Goal: Information Seeking & Learning: Check status

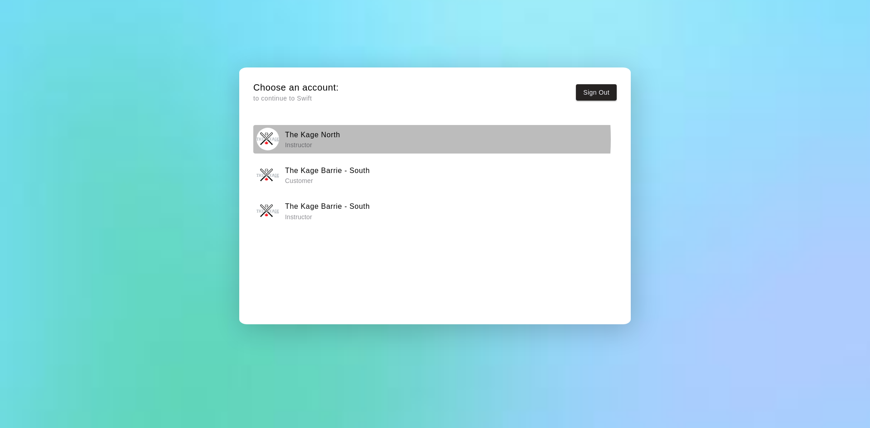
click at [362, 139] on div "The Kage North Instructor" at bounding box center [434, 139] width 357 height 23
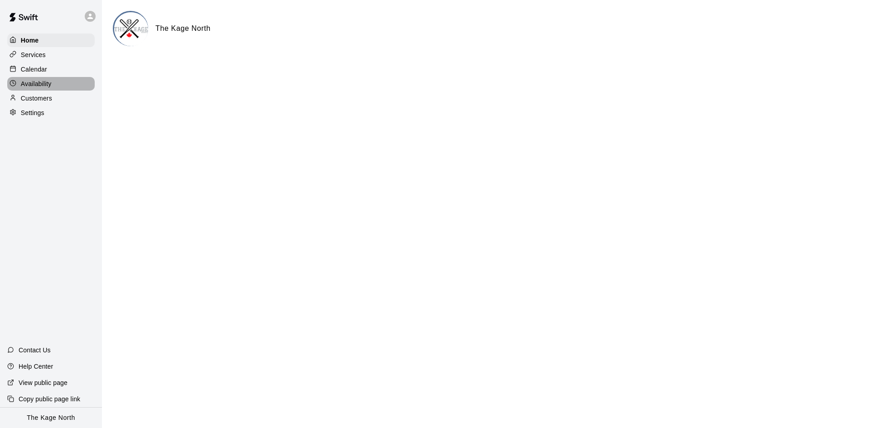
click at [53, 82] on div "Availability" at bounding box center [50, 84] width 87 height 14
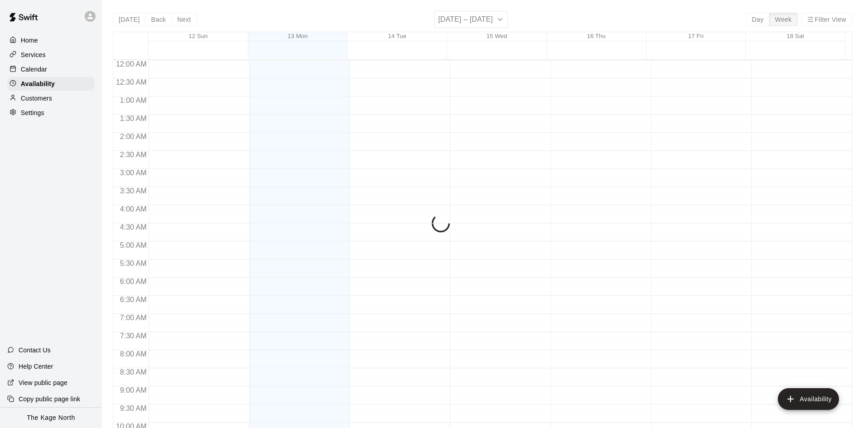
scroll to position [492, 0]
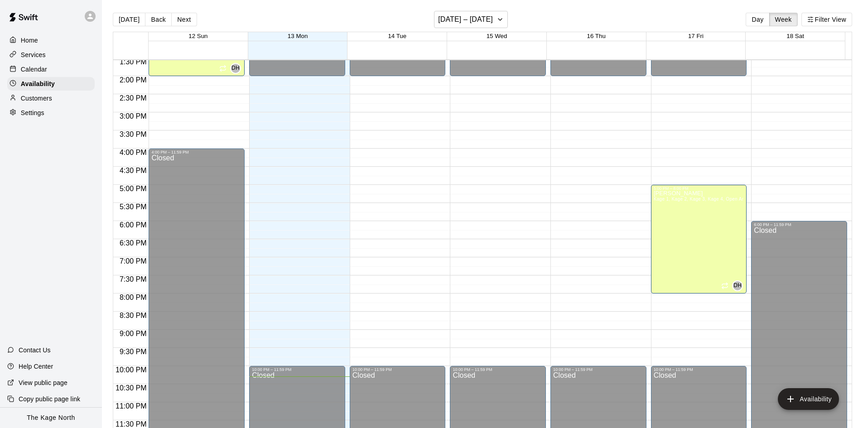
click at [66, 70] on div "Calendar" at bounding box center [50, 70] width 87 height 14
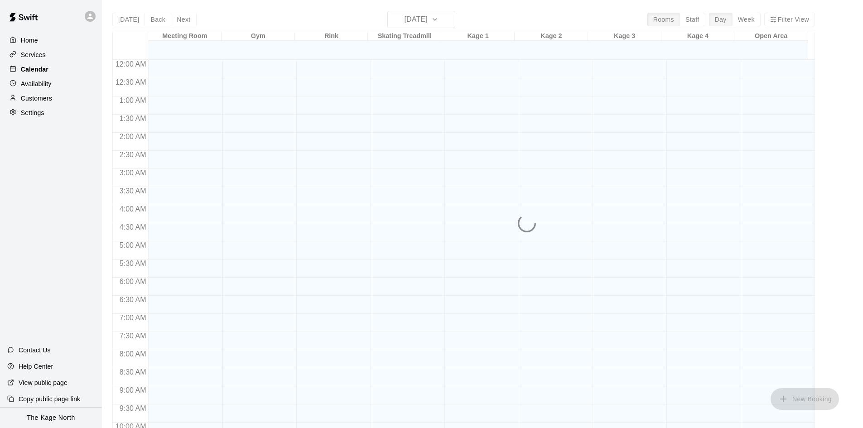
scroll to position [464, 0]
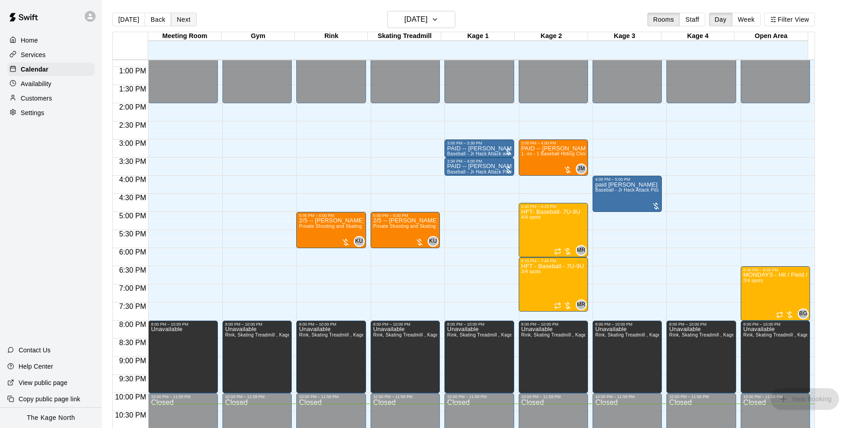
click at [185, 23] on button "Next" at bounding box center [183, 20] width 25 height 14
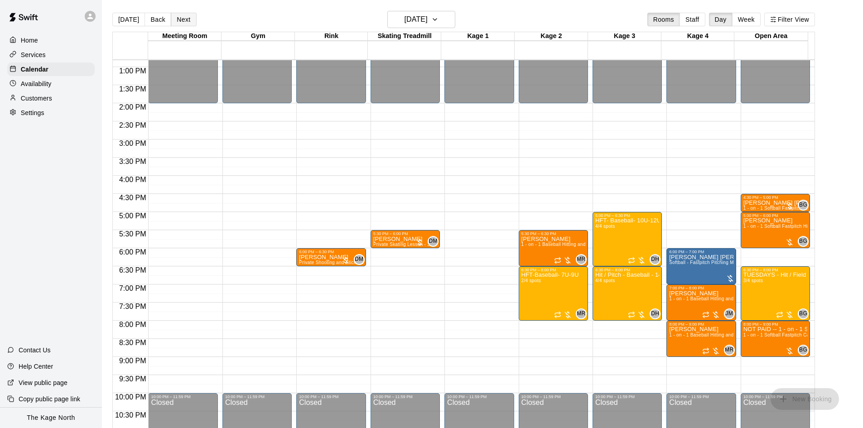
click at [184, 22] on button "Next" at bounding box center [183, 20] width 25 height 14
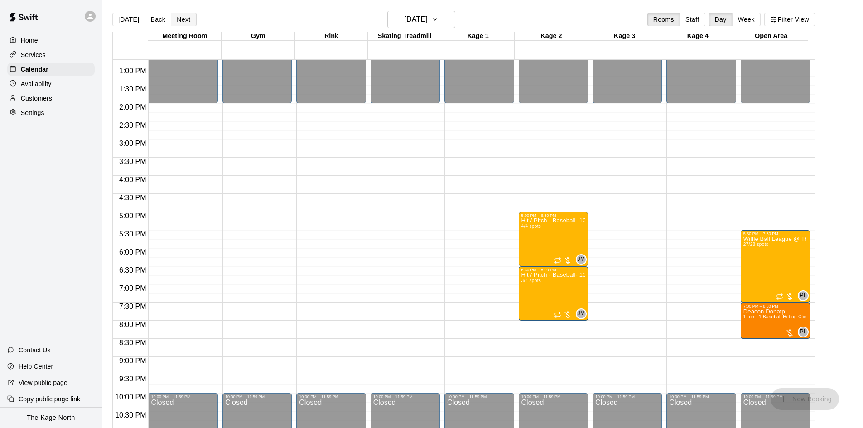
click at [184, 22] on button "Next" at bounding box center [183, 20] width 25 height 14
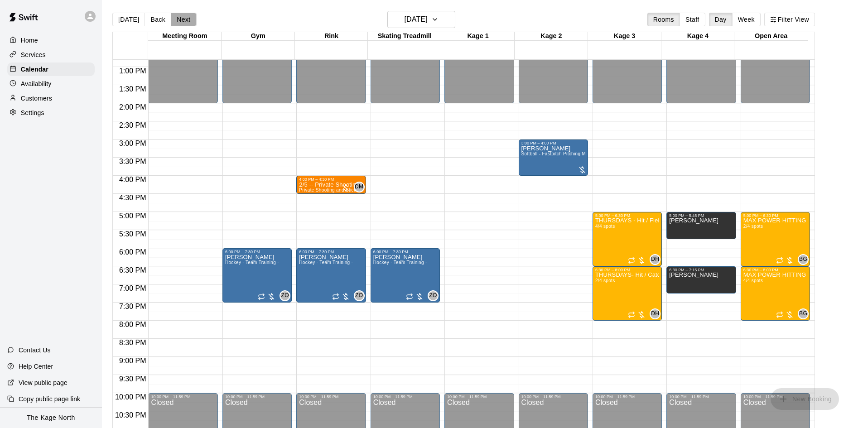
click at [184, 22] on button "Next" at bounding box center [183, 20] width 25 height 14
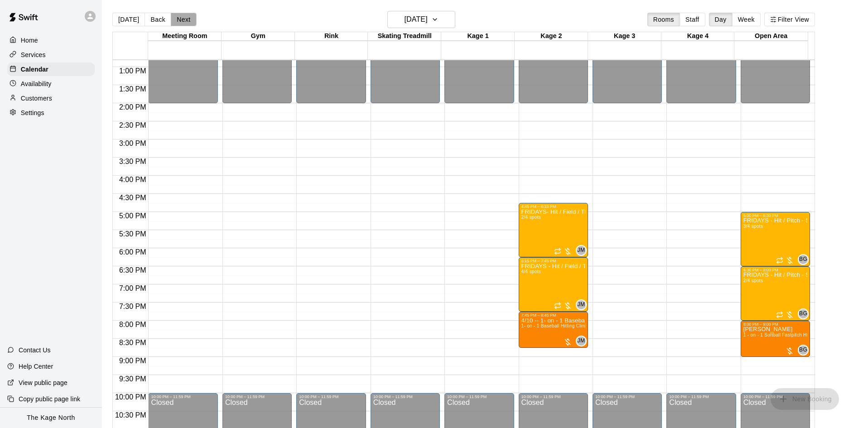
click at [184, 22] on button "Next" at bounding box center [183, 20] width 25 height 14
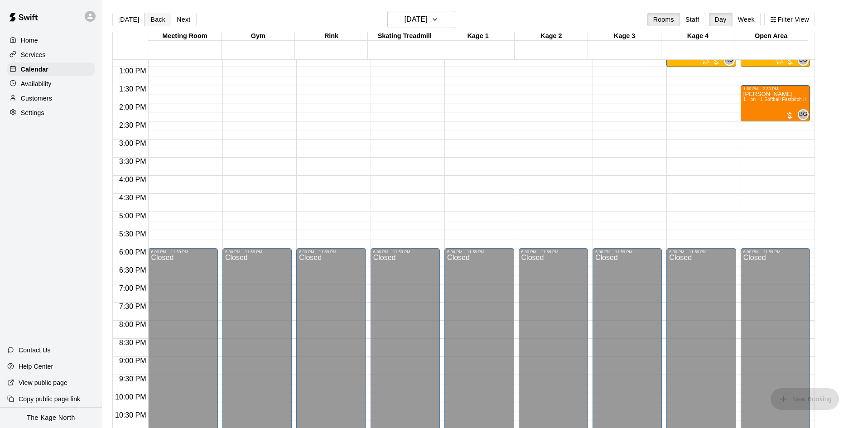
click at [162, 23] on button "Back" at bounding box center [158, 20] width 27 height 14
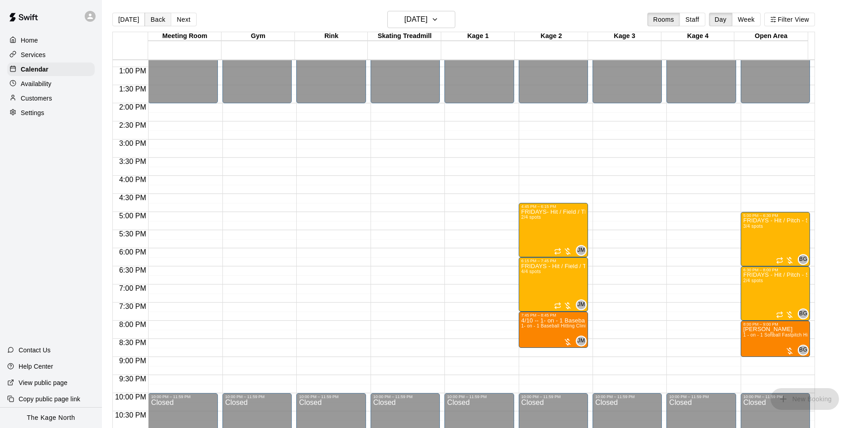
click at [156, 20] on button "Back" at bounding box center [158, 20] width 27 height 14
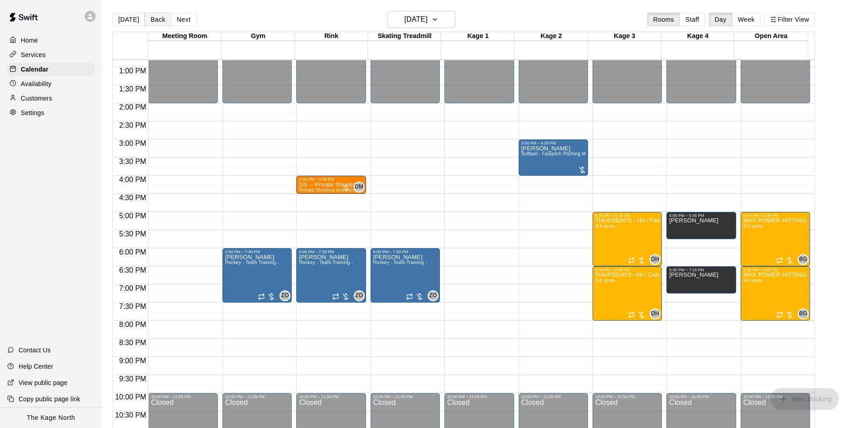
click at [156, 19] on button "Back" at bounding box center [158, 20] width 27 height 14
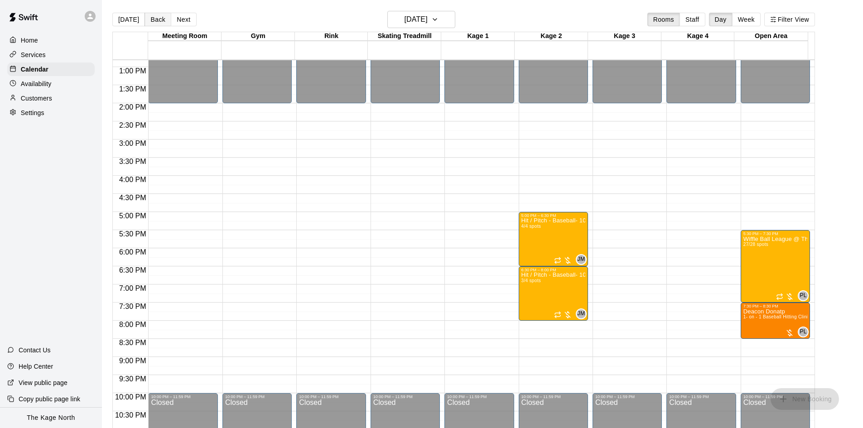
click at [156, 19] on button "Back" at bounding box center [158, 20] width 27 height 14
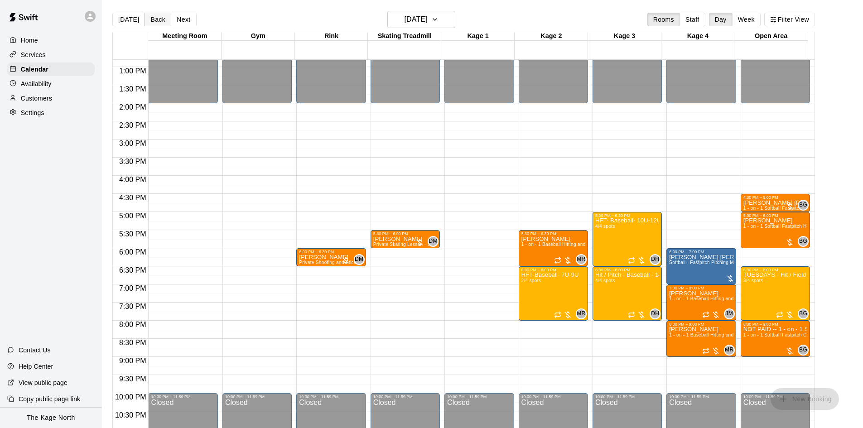
click at [156, 19] on button "Back" at bounding box center [158, 20] width 27 height 14
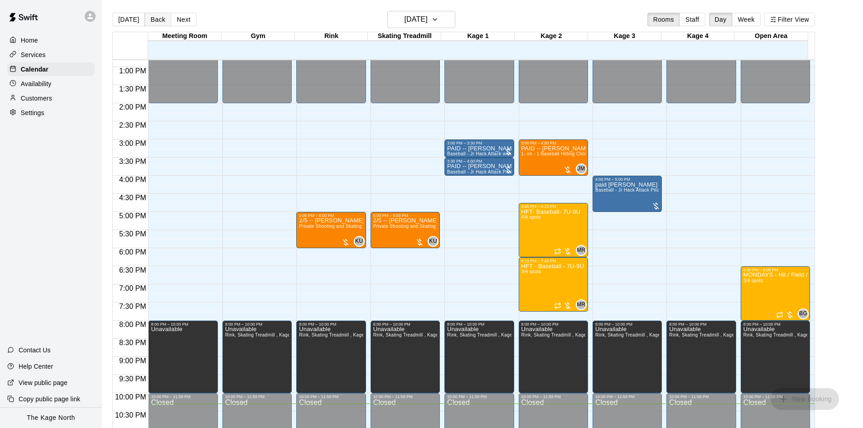
click at [156, 19] on button "Back" at bounding box center [158, 20] width 27 height 14
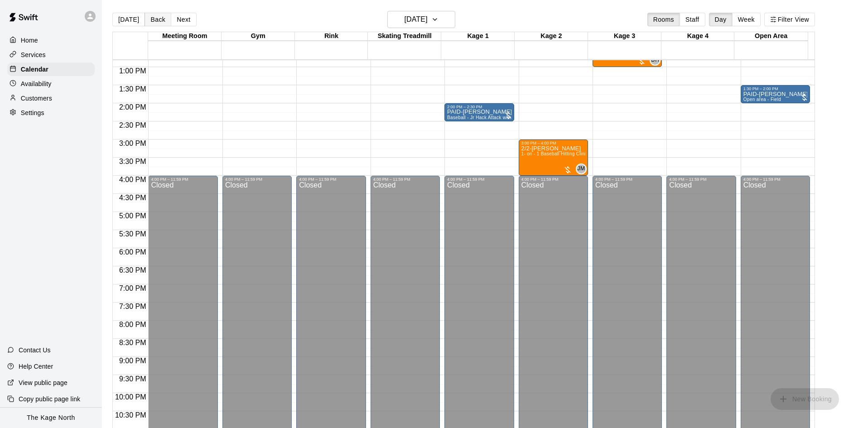
click at [156, 19] on button "Back" at bounding box center [158, 20] width 27 height 14
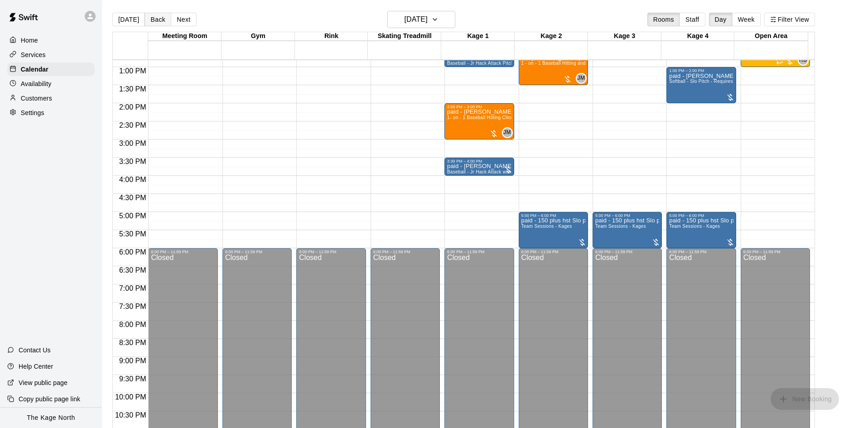
click at [155, 19] on button "Back" at bounding box center [158, 20] width 27 height 14
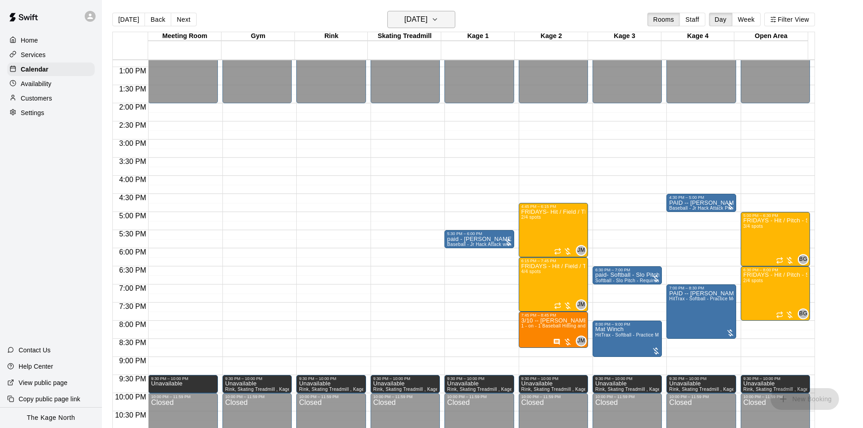
click at [439, 19] on icon "button" at bounding box center [434, 19] width 7 height 11
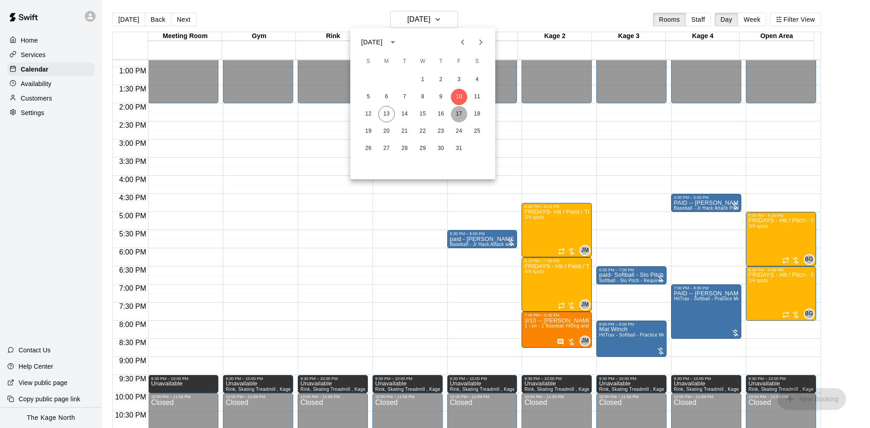
click at [458, 112] on button "17" at bounding box center [459, 114] width 16 height 16
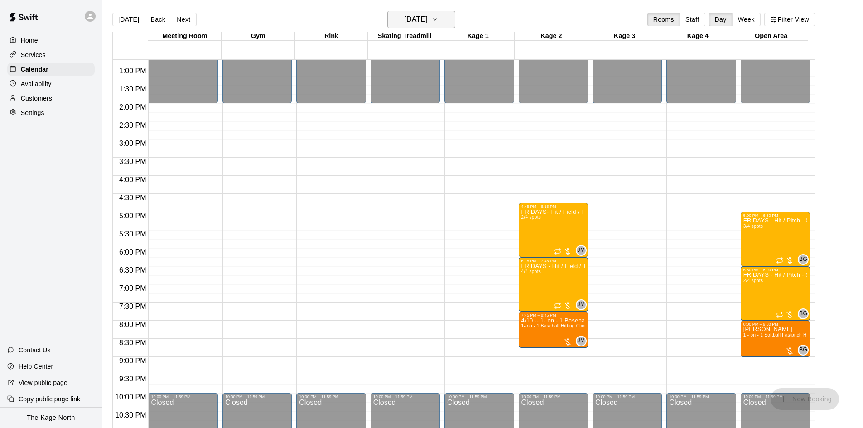
click at [439, 22] on icon "button" at bounding box center [434, 19] width 7 height 11
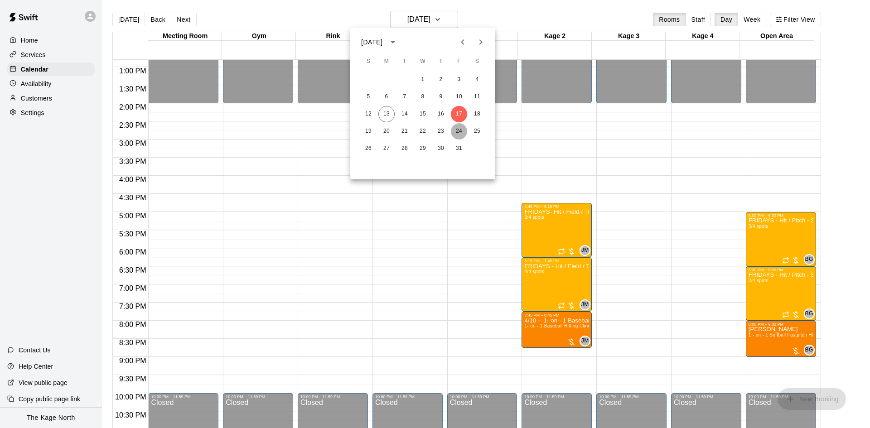
click at [457, 132] on button "24" at bounding box center [459, 131] width 16 height 16
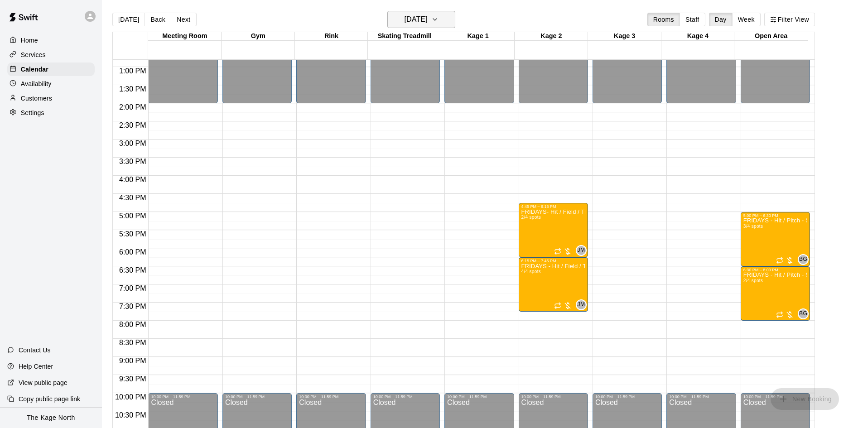
click at [439, 21] on icon "button" at bounding box center [434, 19] width 7 height 11
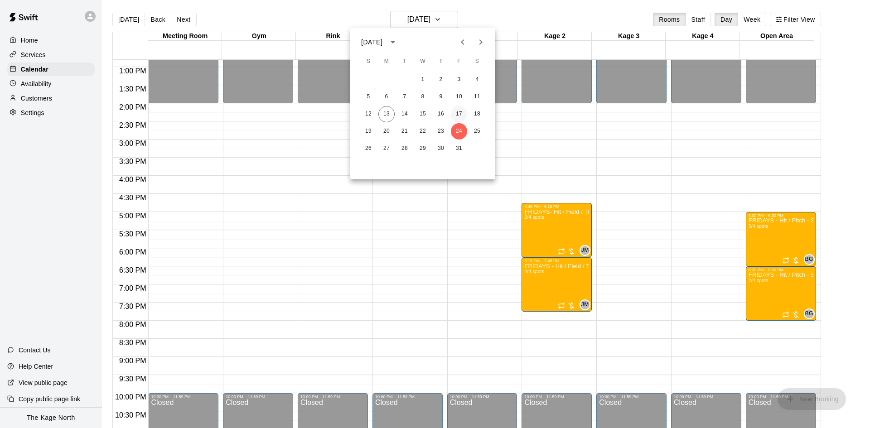
click at [458, 114] on button "17" at bounding box center [459, 114] width 16 height 16
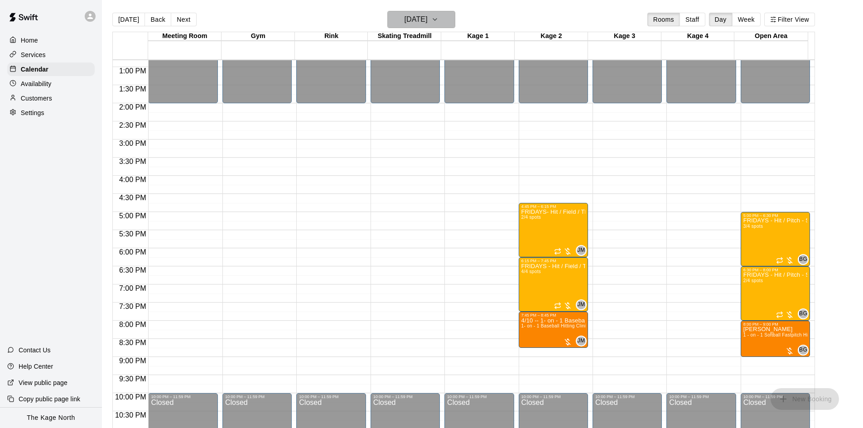
click at [439, 18] on icon "button" at bounding box center [434, 19] width 7 height 11
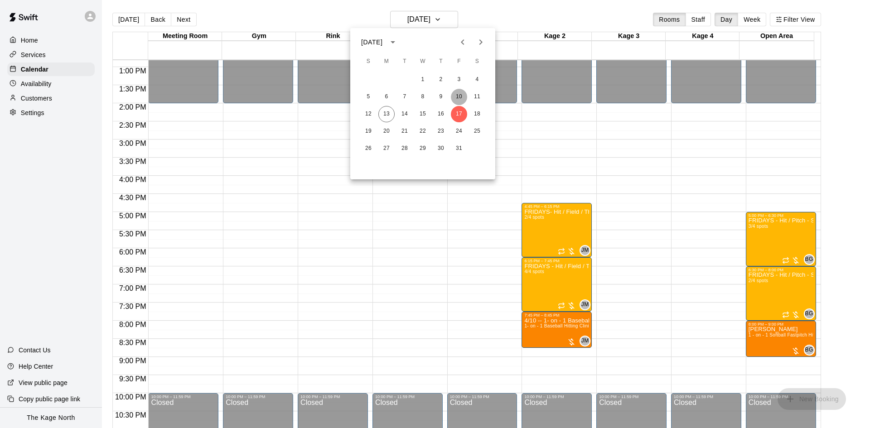
click at [460, 97] on button "10" at bounding box center [459, 97] width 16 height 16
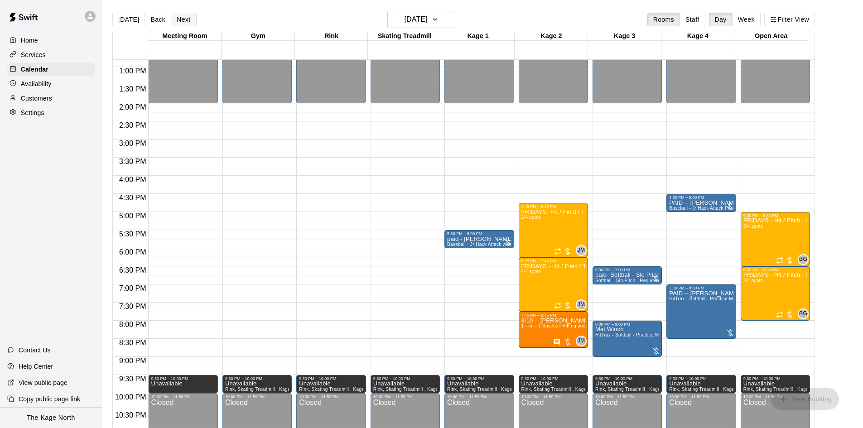
click at [188, 17] on button "Next" at bounding box center [183, 20] width 25 height 14
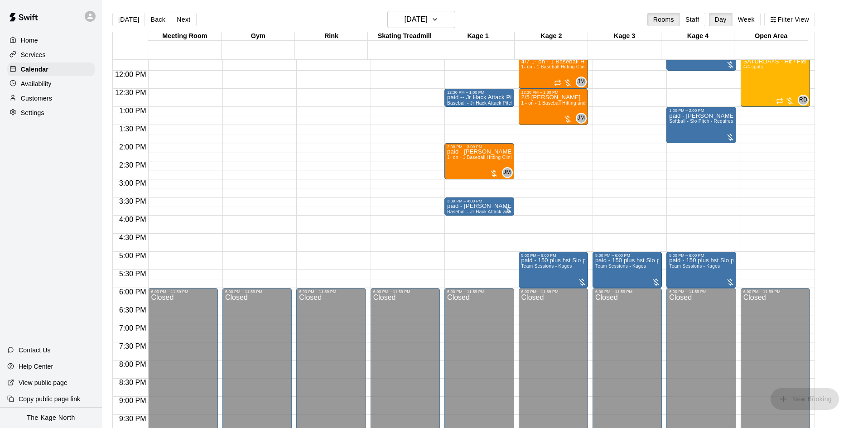
scroll to position [374, 0]
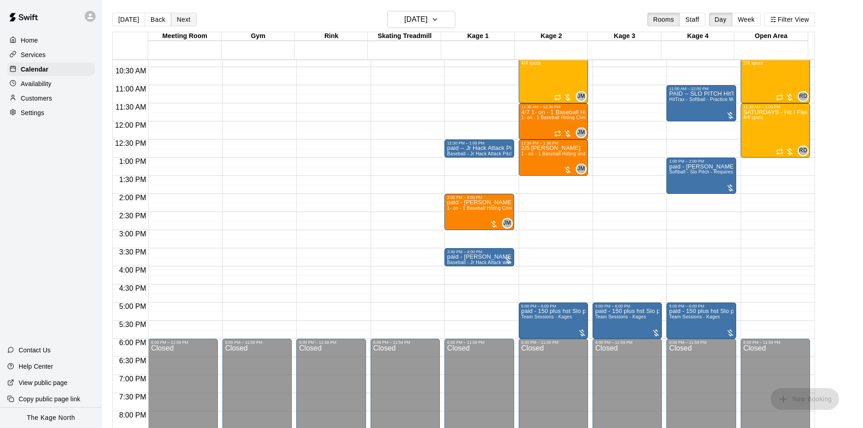
click at [185, 19] on button "Next" at bounding box center [183, 20] width 25 height 14
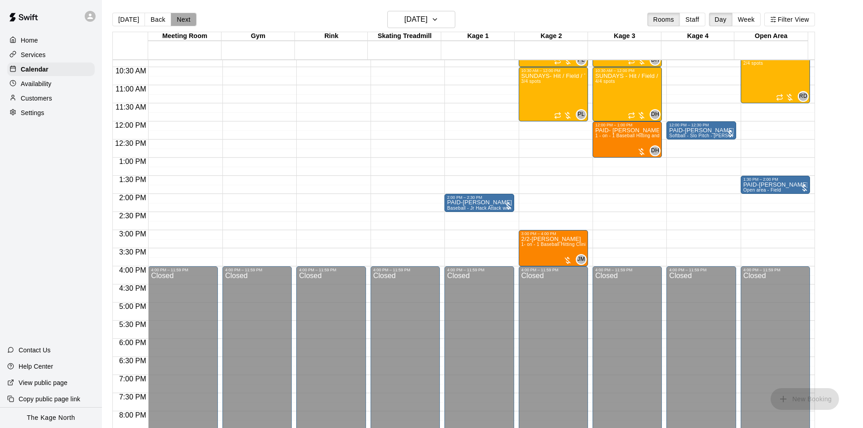
click at [185, 19] on button "Next" at bounding box center [183, 20] width 25 height 14
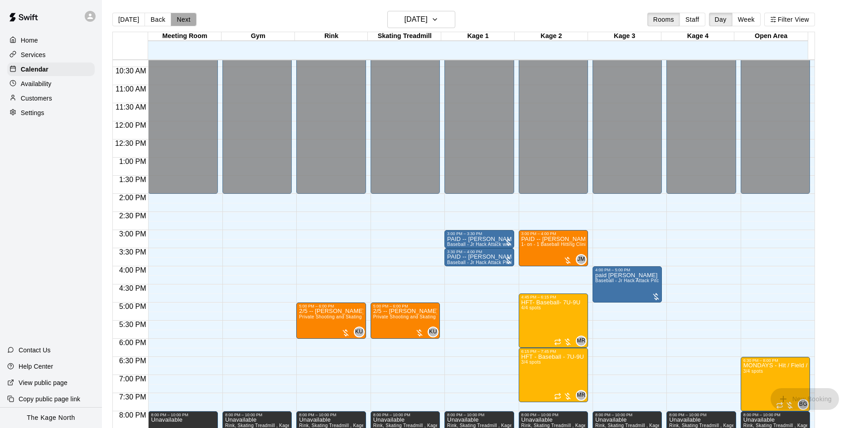
click at [185, 19] on button "Next" at bounding box center [183, 20] width 25 height 14
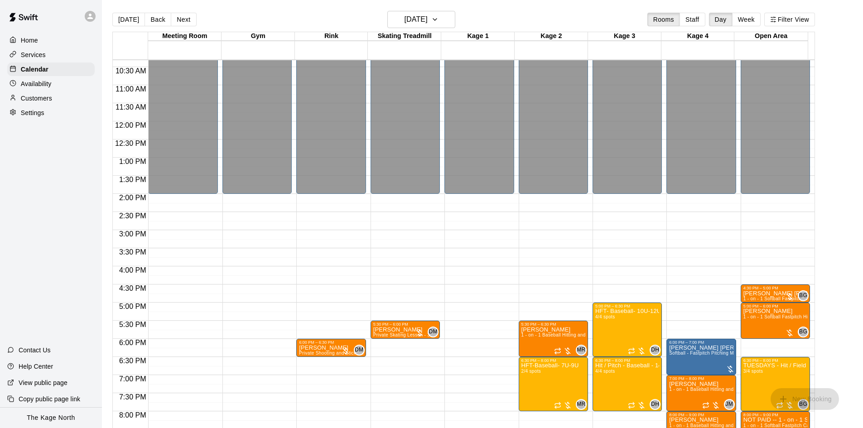
scroll to position [464, 0]
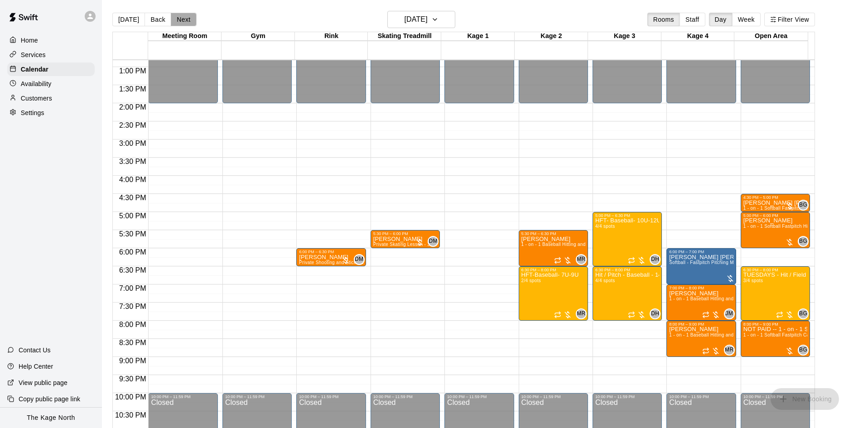
click at [181, 18] on button "Next" at bounding box center [183, 20] width 25 height 14
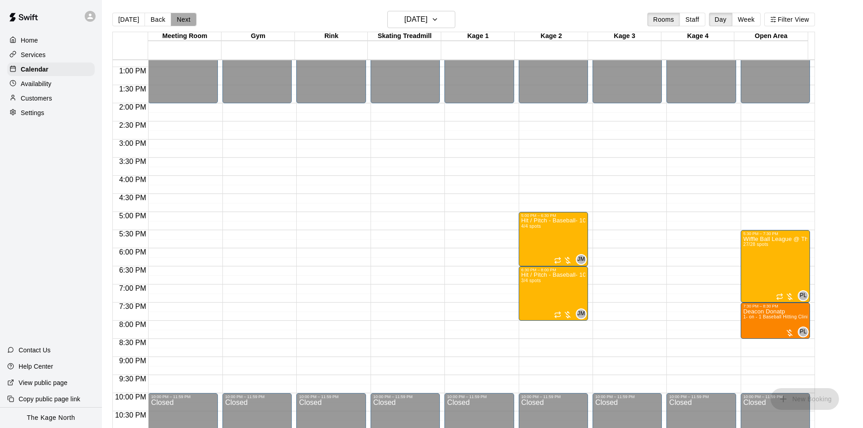
click at [181, 18] on button "Next" at bounding box center [183, 20] width 25 height 14
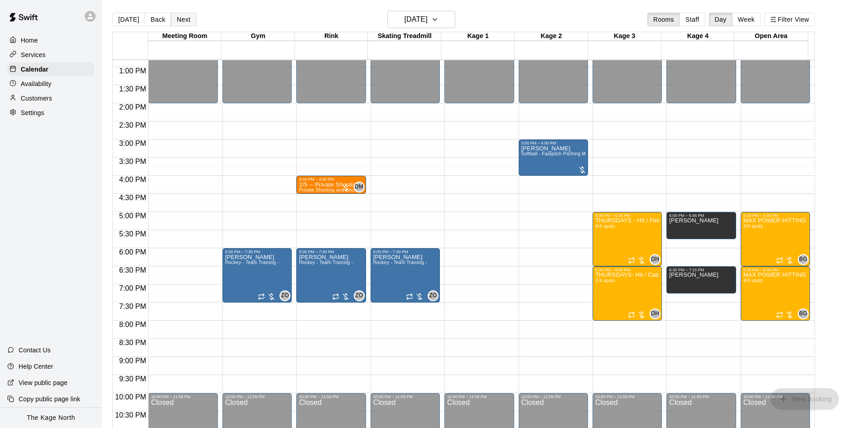
click at [181, 18] on button "Next" at bounding box center [183, 20] width 25 height 14
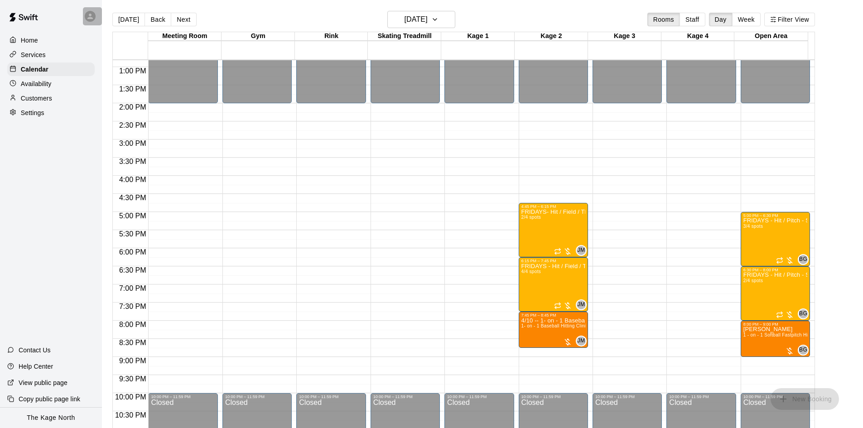
click at [90, 16] on icon at bounding box center [89, 16] width 5 height 5
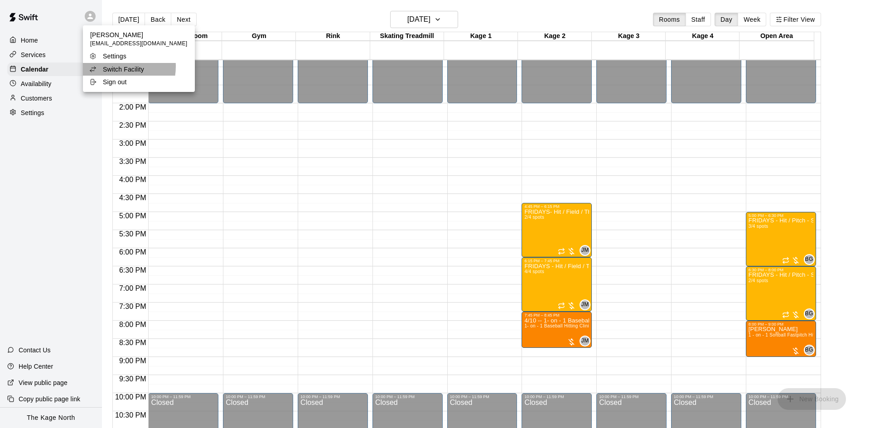
click at [111, 67] on p "Switch Facility" at bounding box center [123, 69] width 41 height 9
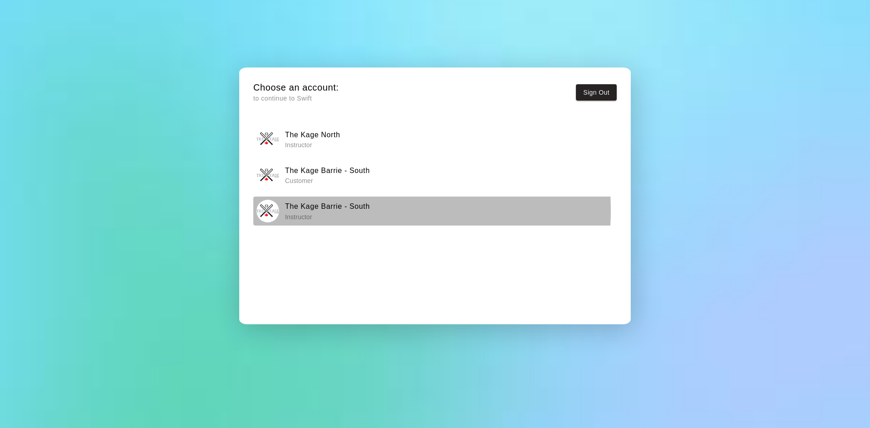
click at [348, 210] on h6 "The Kage Barrie - South" at bounding box center [327, 207] width 85 height 12
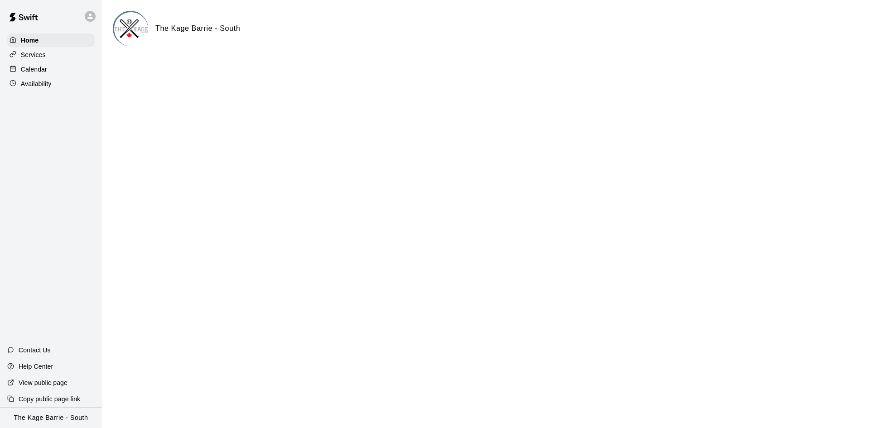
click at [51, 58] on div "Services" at bounding box center [50, 55] width 87 height 14
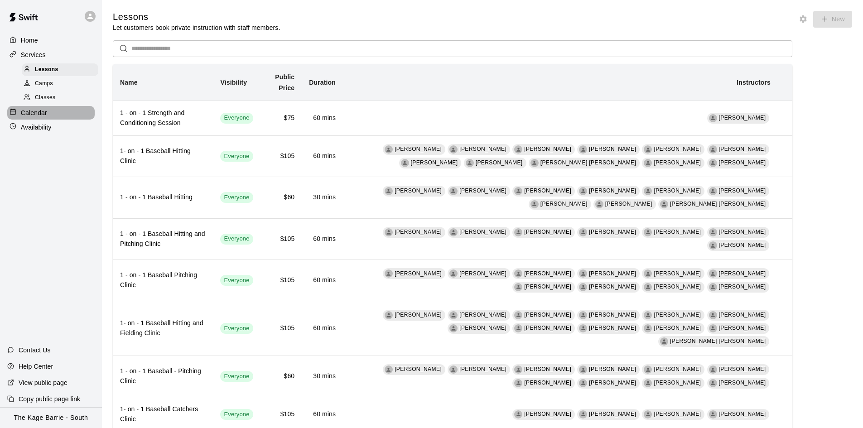
click at [58, 114] on div "Calendar" at bounding box center [50, 113] width 87 height 14
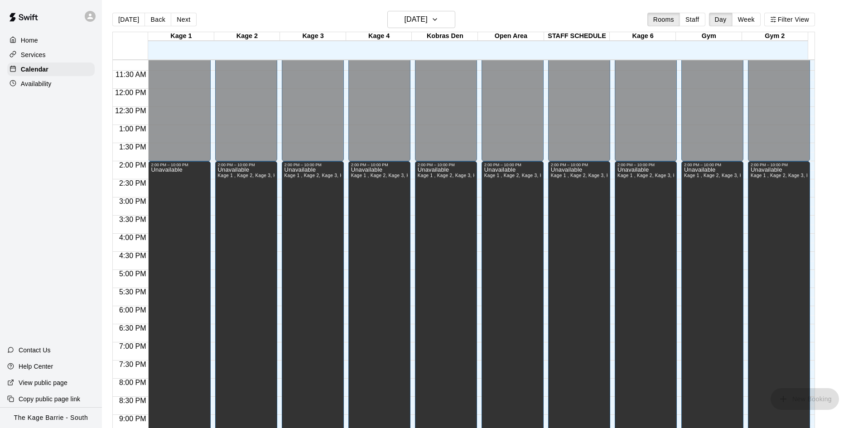
scroll to position [311, 0]
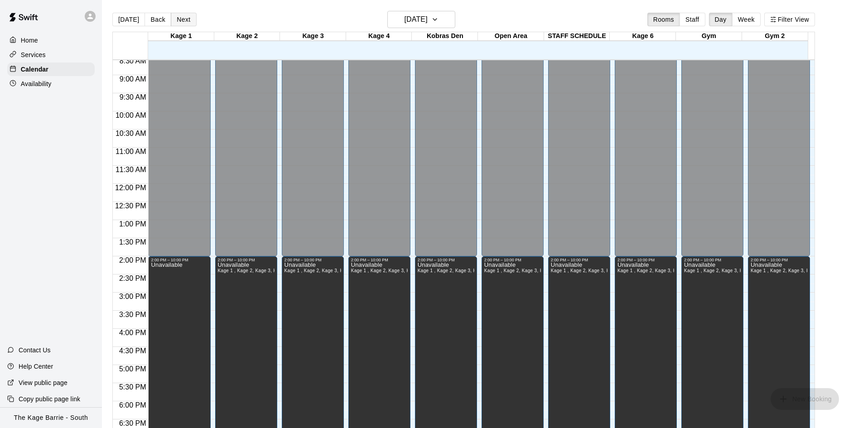
click at [181, 19] on button "Next" at bounding box center [183, 20] width 25 height 14
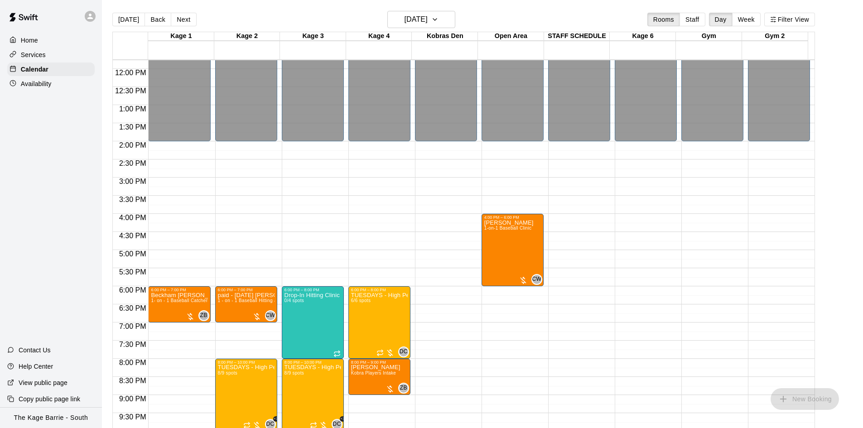
scroll to position [493, 0]
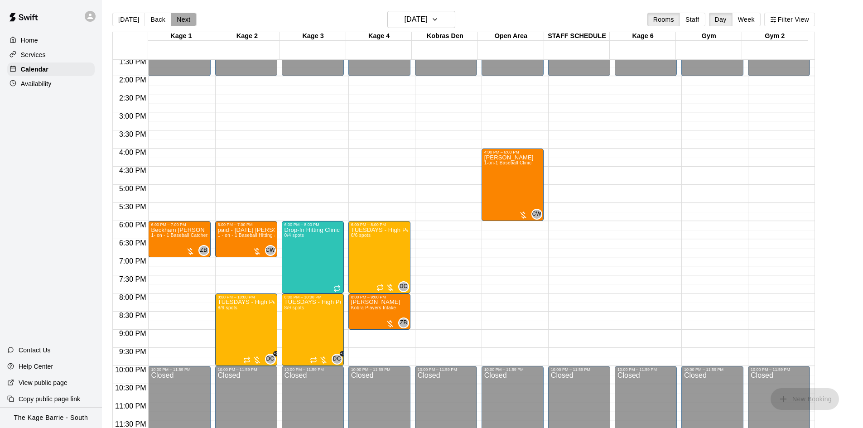
click at [182, 22] on button "Next" at bounding box center [183, 20] width 25 height 14
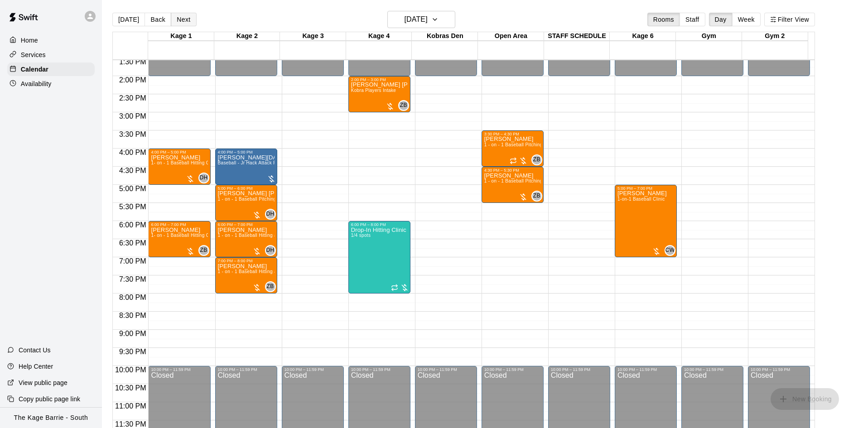
click at [182, 22] on button "Next" at bounding box center [183, 20] width 25 height 14
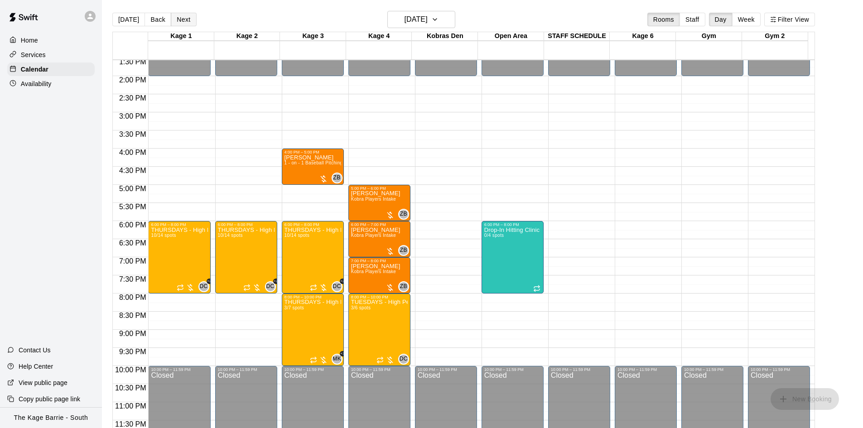
click at [181, 20] on button "Next" at bounding box center [183, 20] width 25 height 14
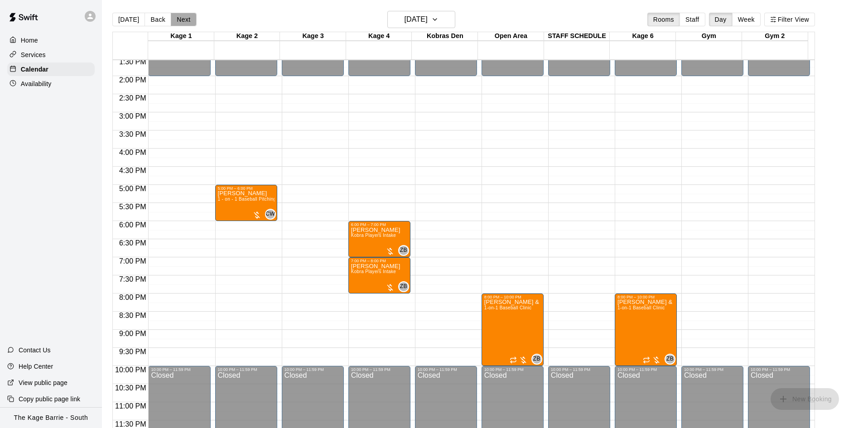
click at [179, 19] on button "Next" at bounding box center [183, 20] width 25 height 14
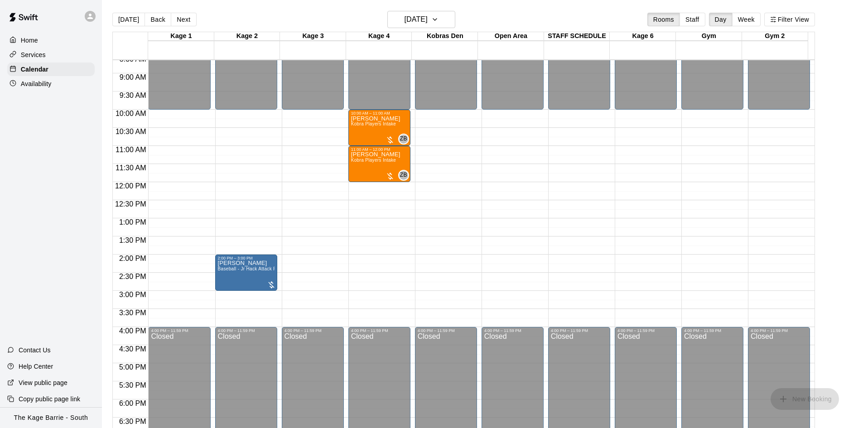
scroll to position [311, 0]
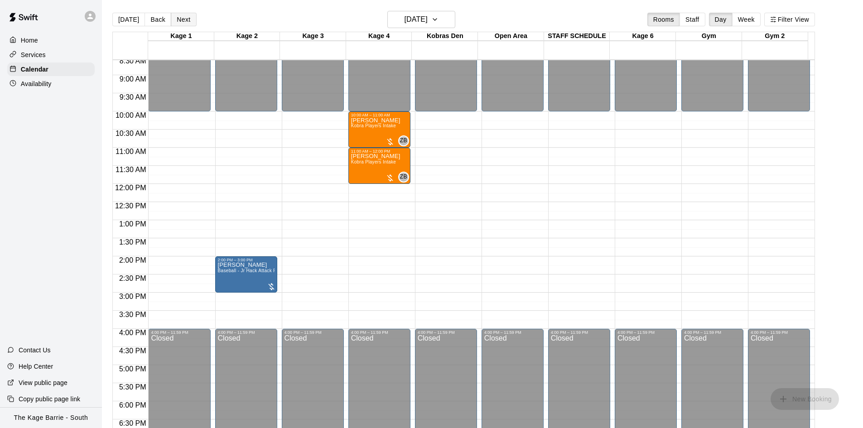
click at [179, 19] on button "Next" at bounding box center [183, 20] width 25 height 14
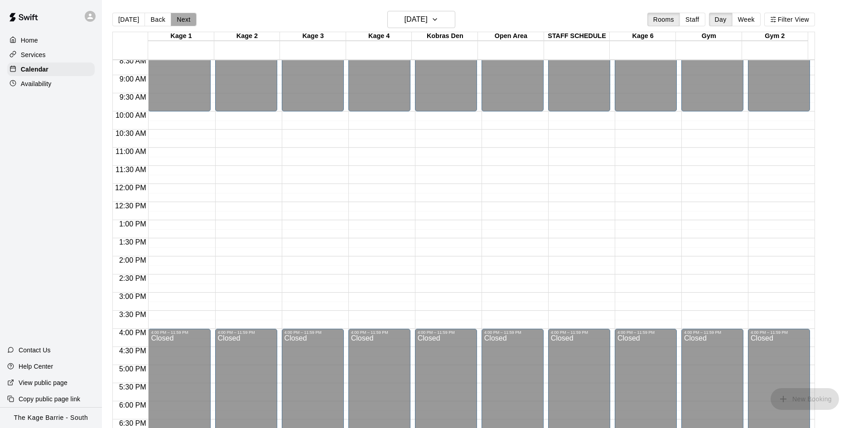
click at [185, 19] on button "Next" at bounding box center [183, 20] width 25 height 14
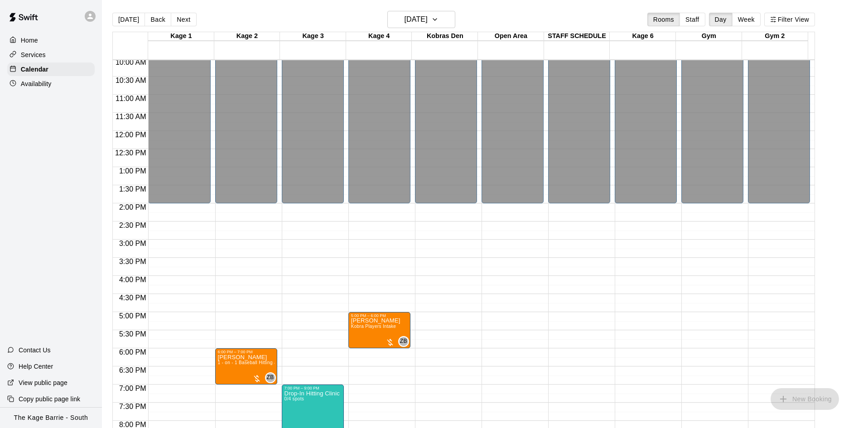
scroll to position [447, 0]
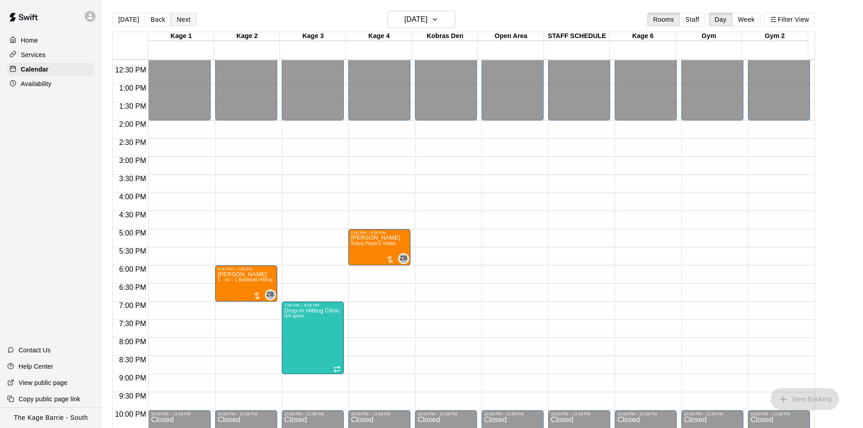
click at [183, 19] on button "Next" at bounding box center [183, 20] width 25 height 14
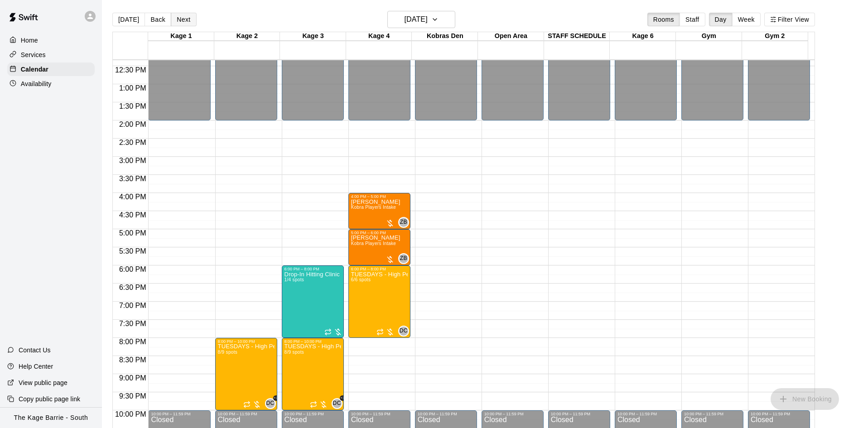
click at [183, 19] on button "Next" at bounding box center [183, 20] width 25 height 14
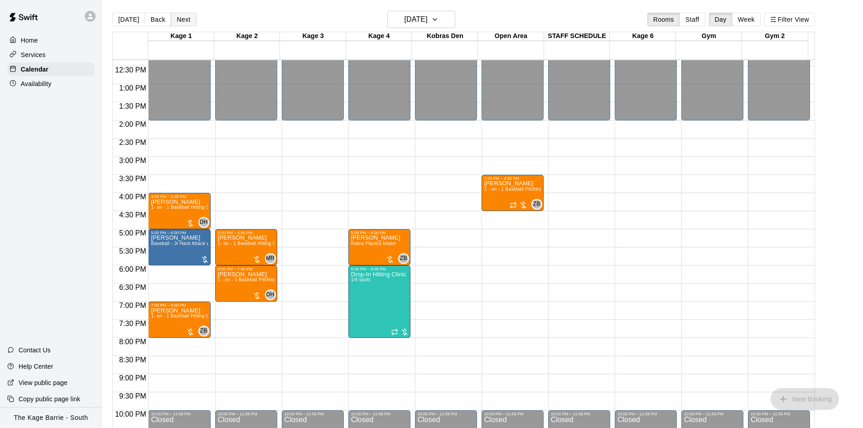
click at [183, 18] on button "Next" at bounding box center [183, 20] width 25 height 14
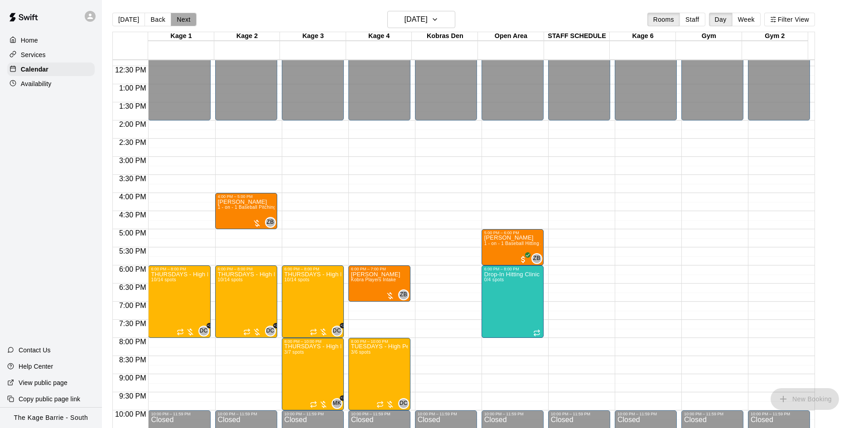
click at [183, 18] on button "Next" at bounding box center [183, 20] width 25 height 14
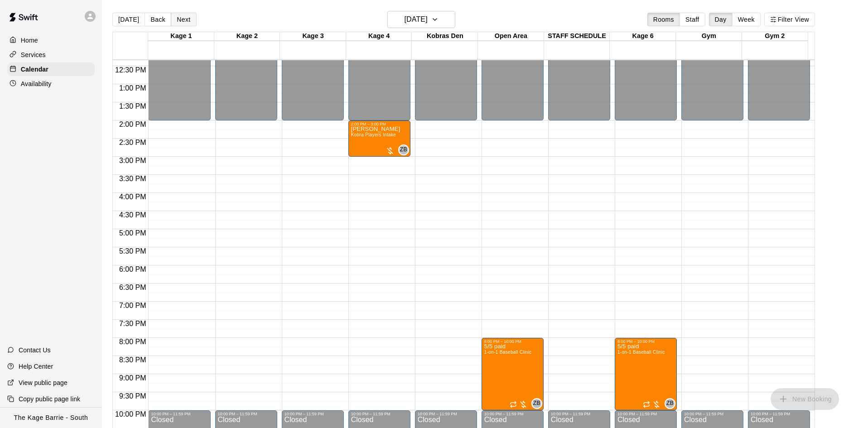
click at [183, 18] on button "Next" at bounding box center [183, 20] width 25 height 14
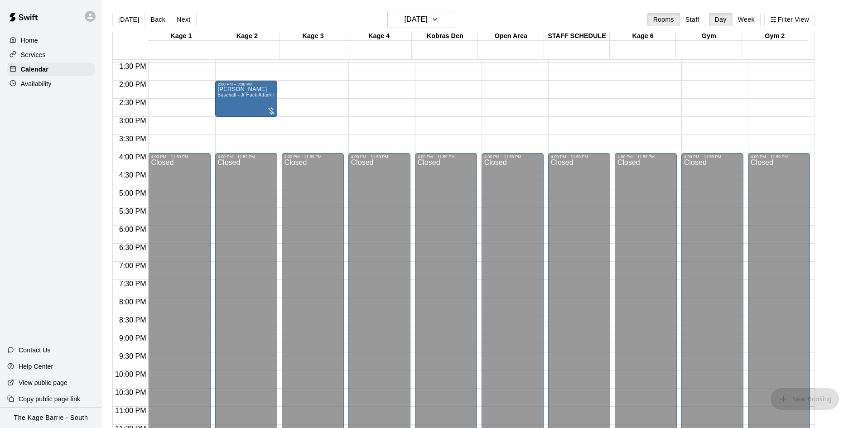
scroll to position [483, 0]
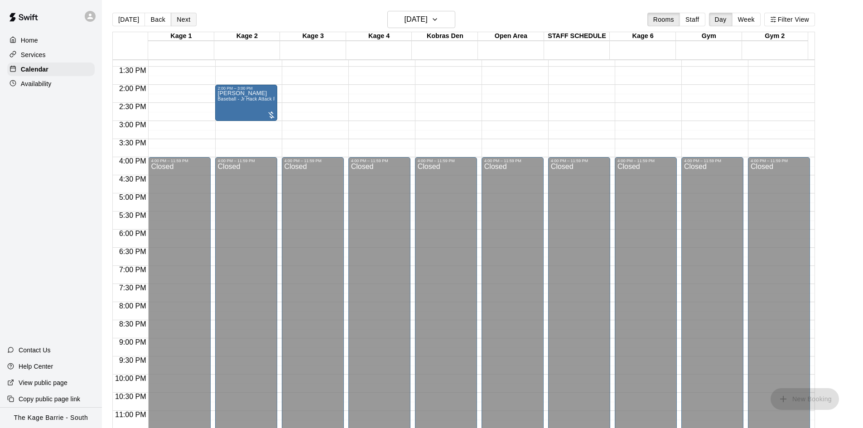
click at [179, 18] on button "Next" at bounding box center [183, 20] width 25 height 14
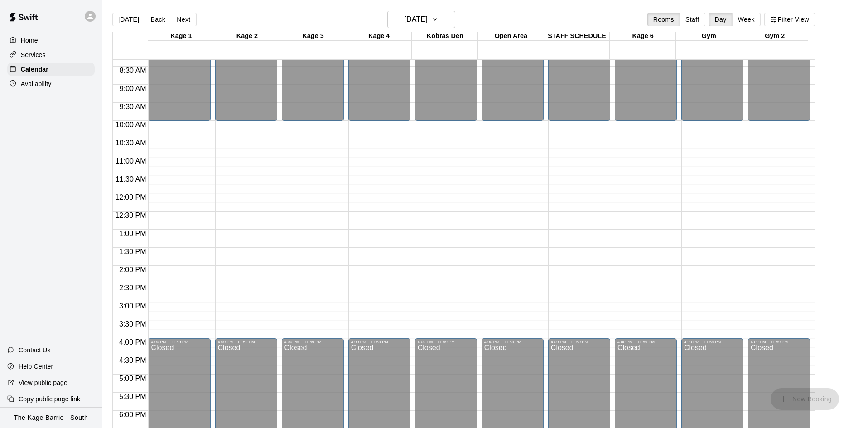
click at [178, 17] on button "Next" at bounding box center [183, 20] width 25 height 14
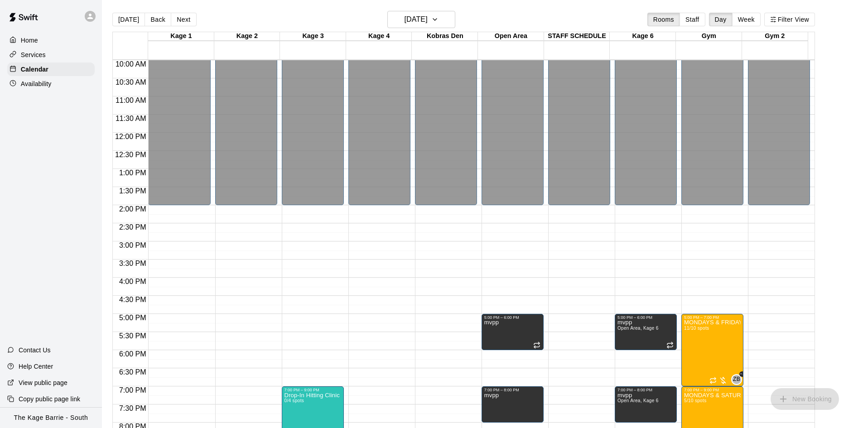
scroll to position [438, 0]
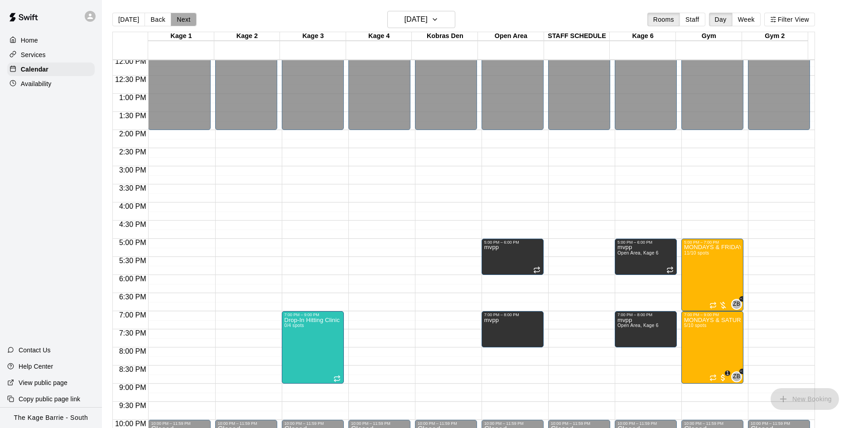
click at [182, 21] on button "Next" at bounding box center [183, 20] width 25 height 14
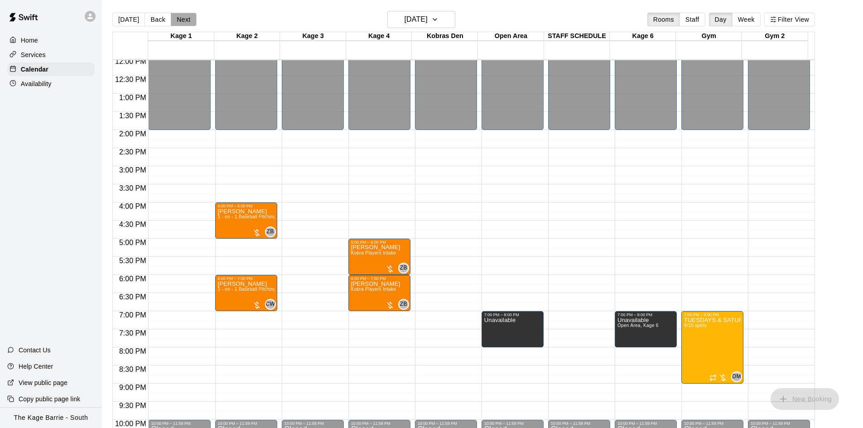
click at [175, 16] on button "Next" at bounding box center [183, 20] width 25 height 14
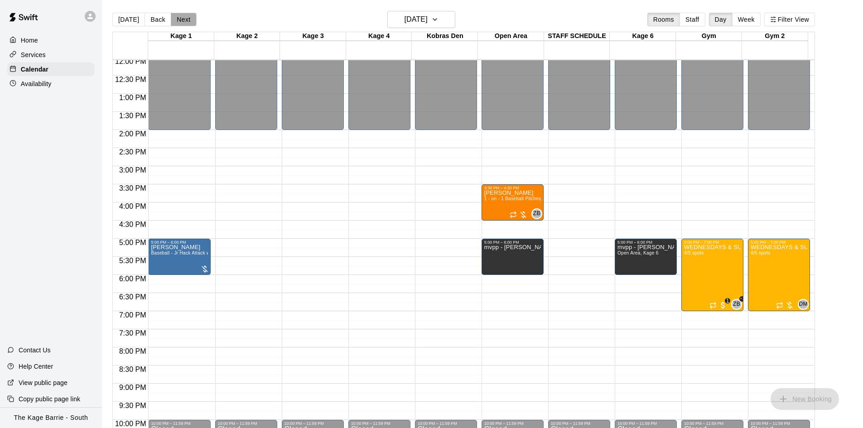
click at [175, 16] on button "Next" at bounding box center [183, 20] width 25 height 14
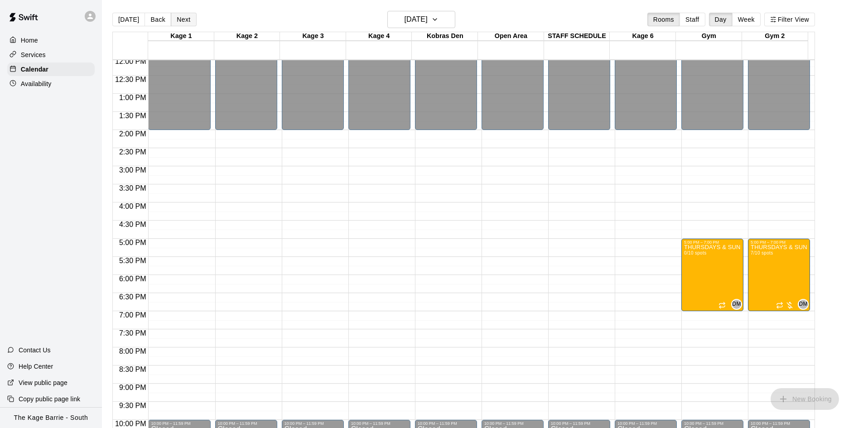
click at [175, 16] on button "Next" at bounding box center [183, 20] width 25 height 14
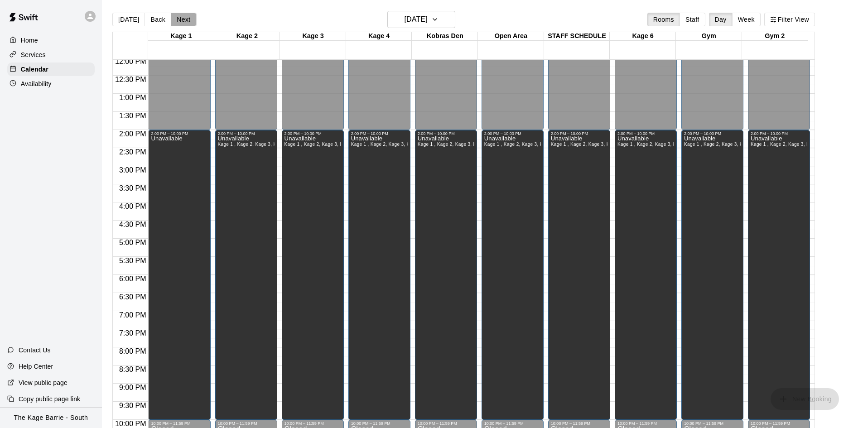
click at [175, 16] on button "Next" at bounding box center [183, 20] width 25 height 14
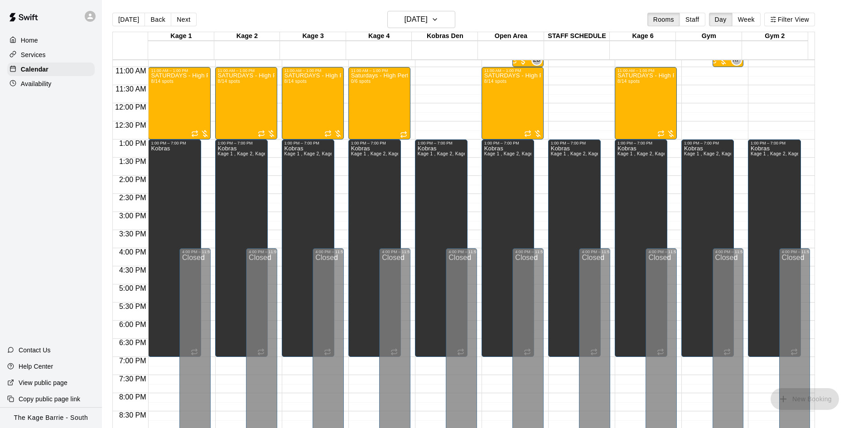
scroll to position [302, 0]
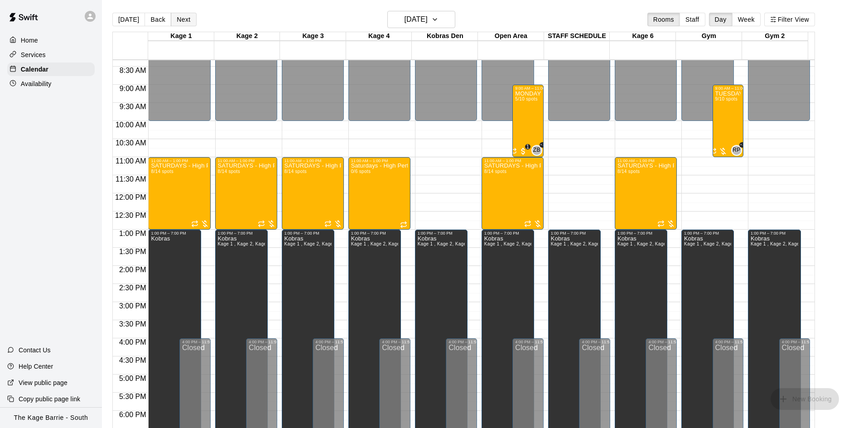
click at [181, 21] on button "Next" at bounding box center [183, 20] width 25 height 14
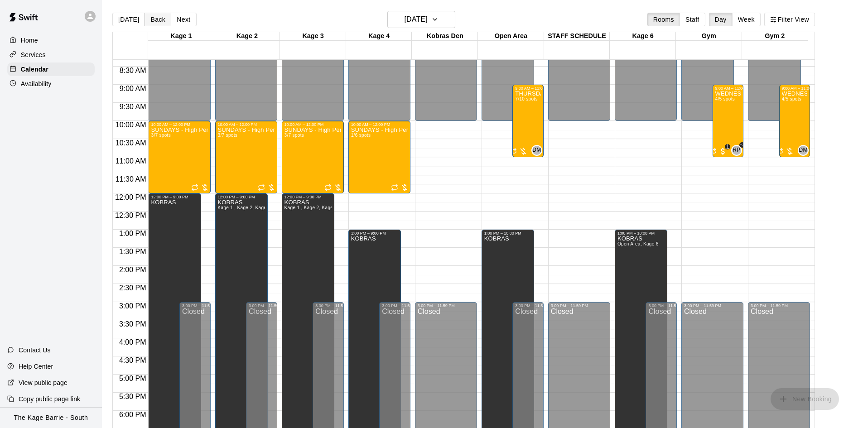
click at [159, 24] on button "Back" at bounding box center [158, 20] width 27 height 14
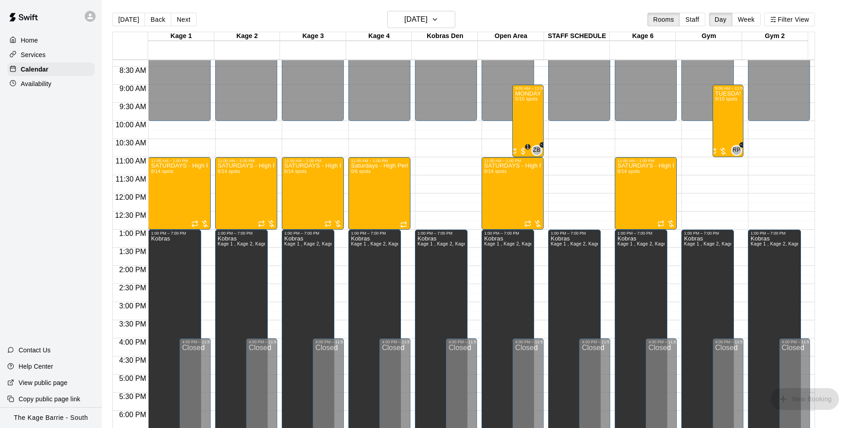
scroll to position [211, 0]
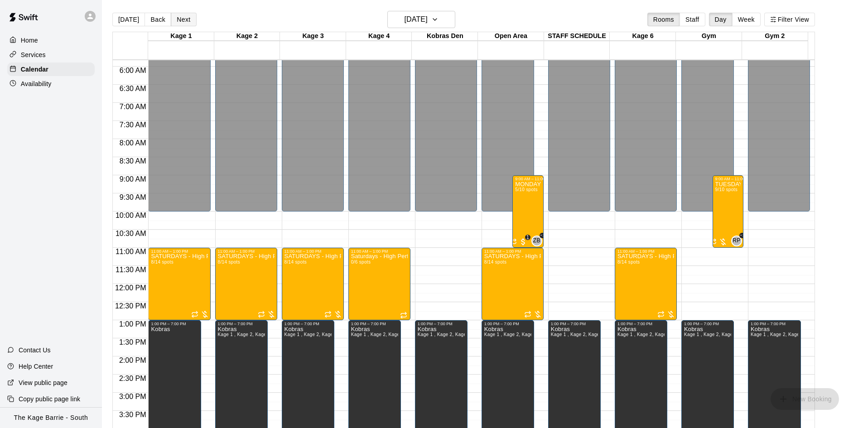
click at [181, 20] on button "Next" at bounding box center [183, 20] width 25 height 14
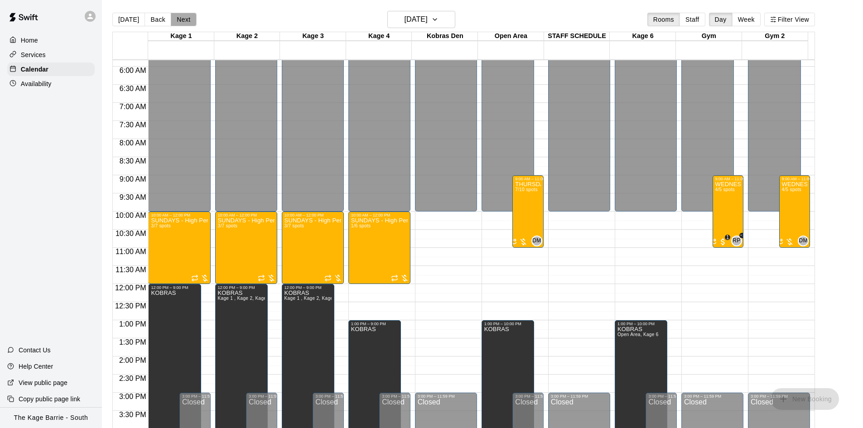
click at [182, 20] on button "Next" at bounding box center [183, 20] width 25 height 14
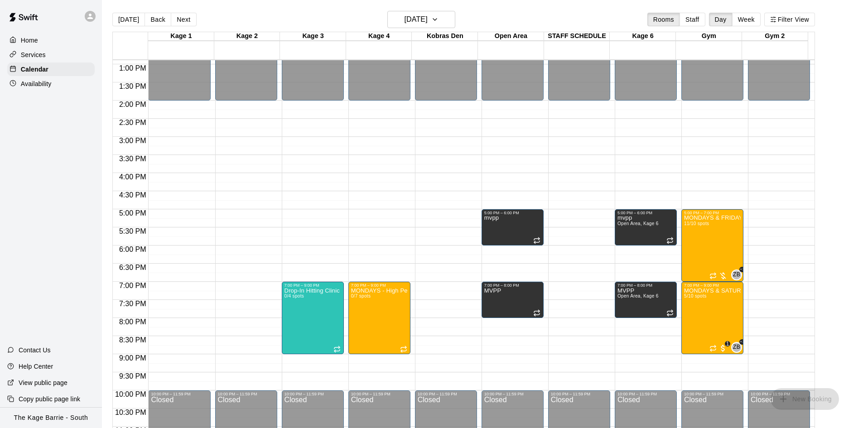
scroll to position [483, 0]
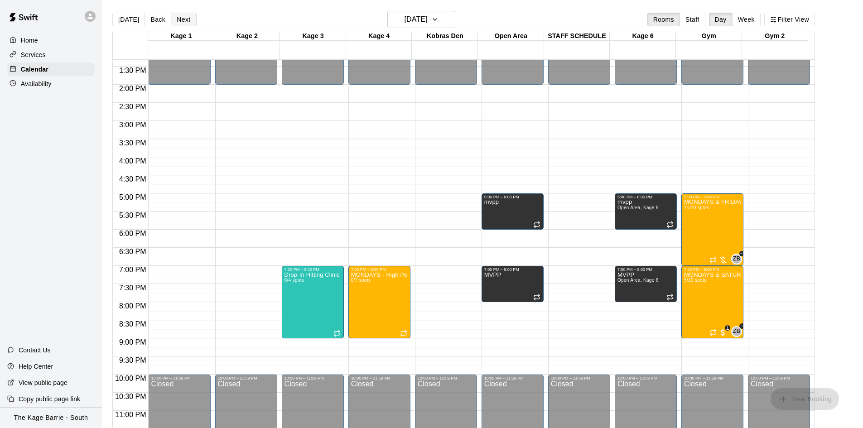
click at [188, 19] on button "Next" at bounding box center [183, 20] width 25 height 14
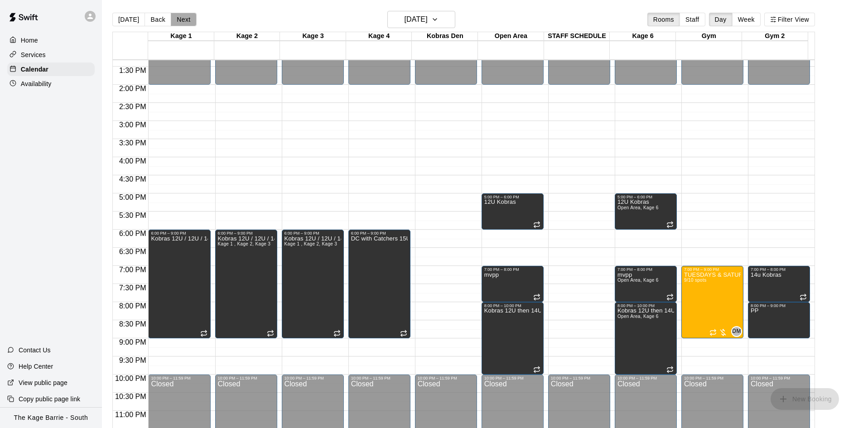
click at [188, 19] on button "Next" at bounding box center [183, 20] width 25 height 14
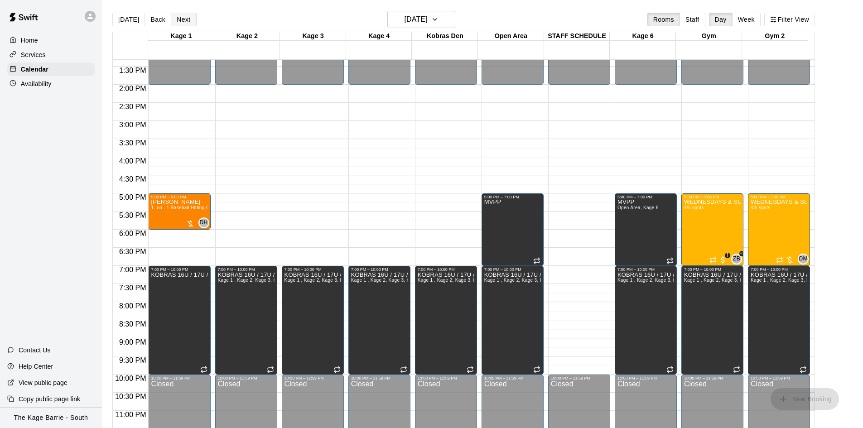
click at [188, 19] on button "Next" at bounding box center [183, 20] width 25 height 14
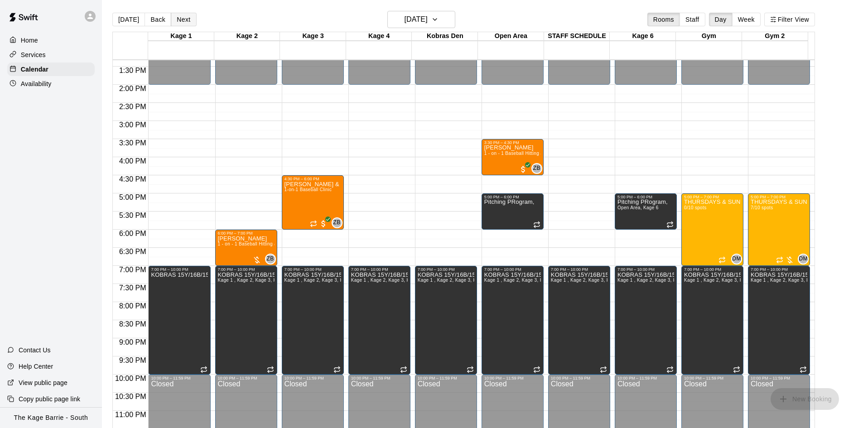
click at [188, 19] on button "Next" at bounding box center [183, 20] width 25 height 14
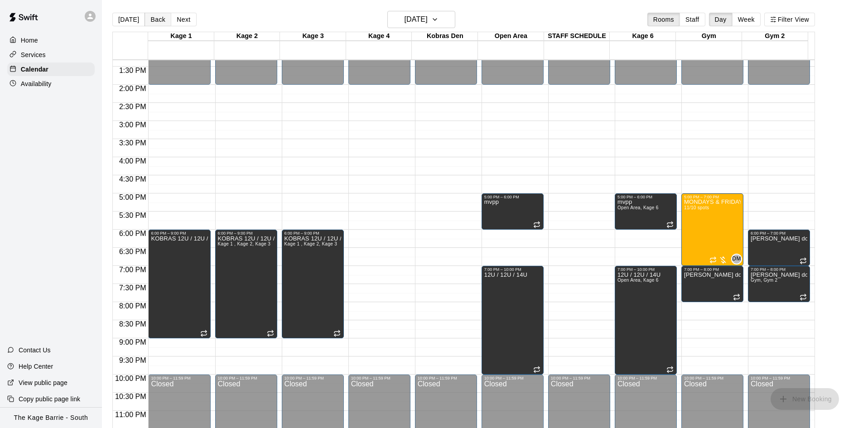
click at [157, 20] on button "Back" at bounding box center [158, 20] width 27 height 14
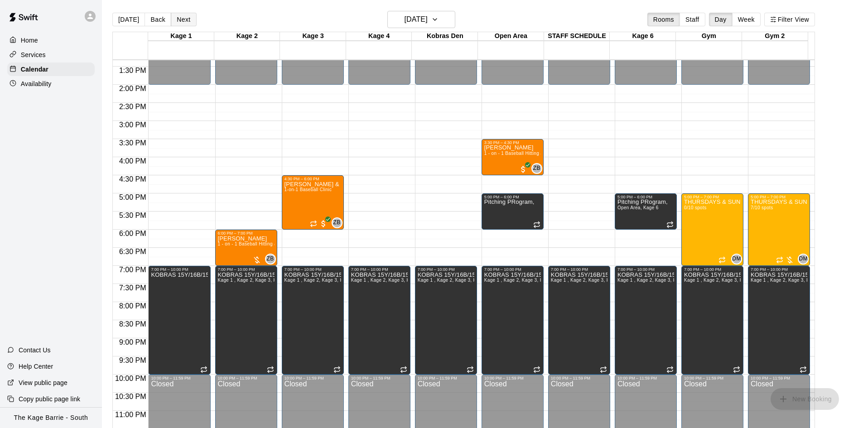
click at [179, 19] on button "Next" at bounding box center [183, 20] width 25 height 14
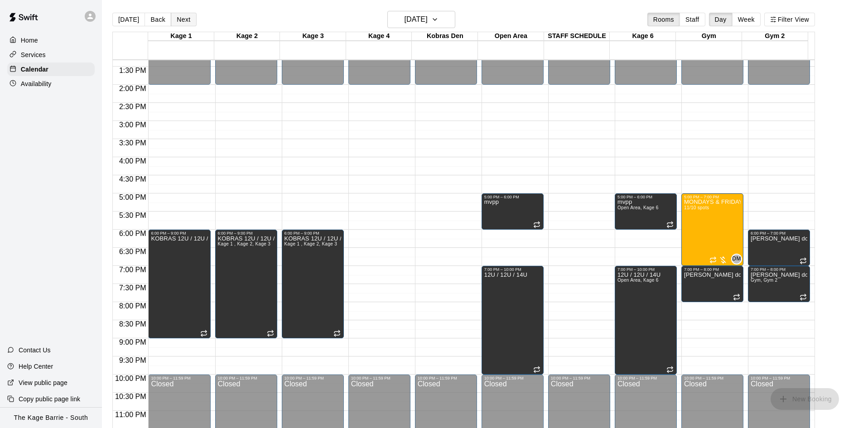
click at [179, 19] on button "Next" at bounding box center [183, 20] width 25 height 14
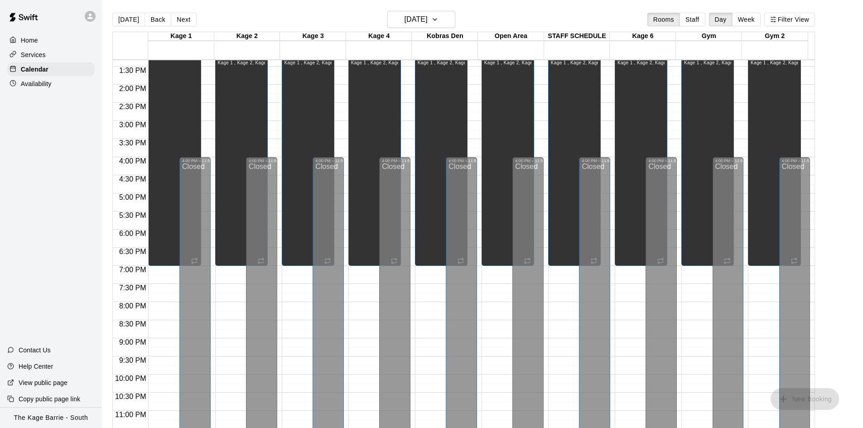
click at [179, 19] on button "Next" at bounding box center [183, 20] width 25 height 14
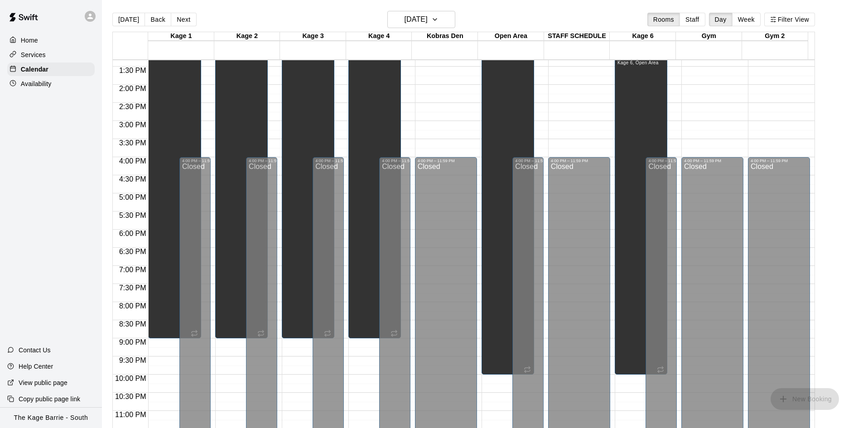
click at [179, 19] on button "Next" at bounding box center [183, 20] width 25 height 14
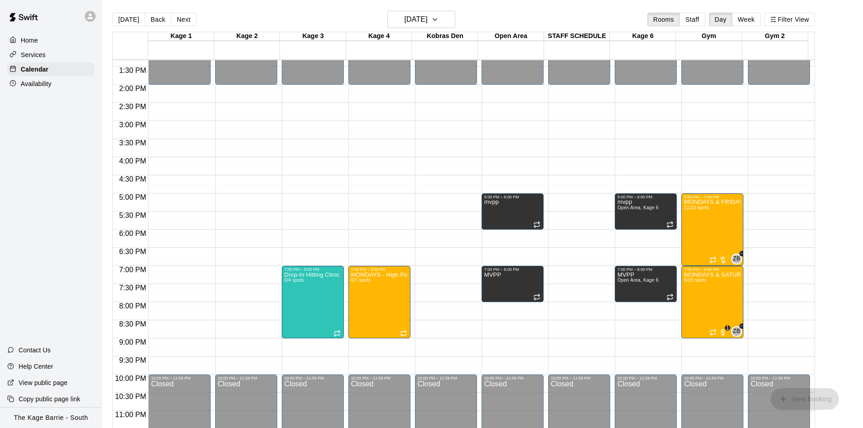
click at [179, 19] on button "Next" at bounding box center [183, 20] width 25 height 14
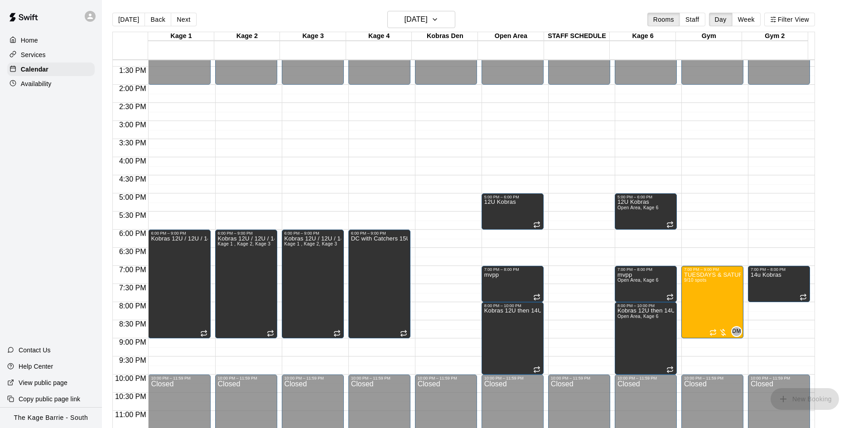
click at [179, 19] on button "Next" at bounding box center [183, 20] width 25 height 14
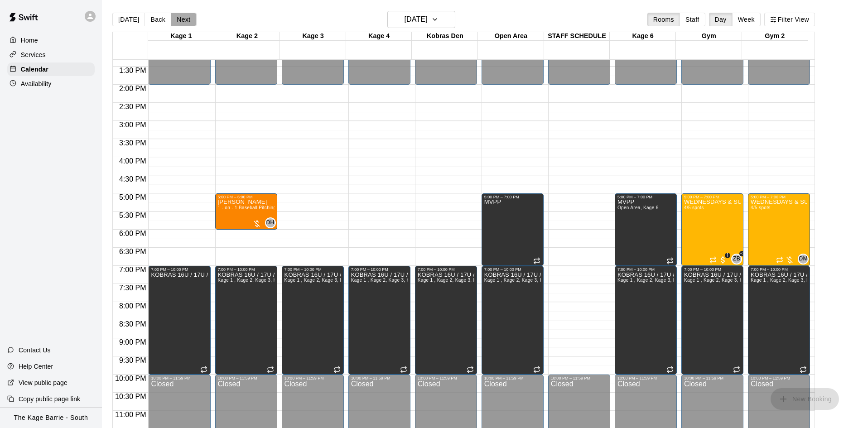
click at [180, 21] on button "Next" at bounding box center [183, 20] width 25 height 14
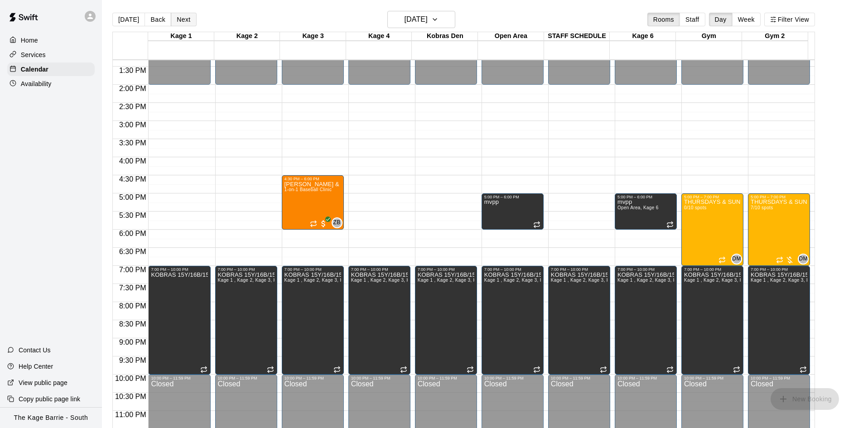
click at [180, 21] on button "Next" at bounding box center [183, 20] width 25 height 14
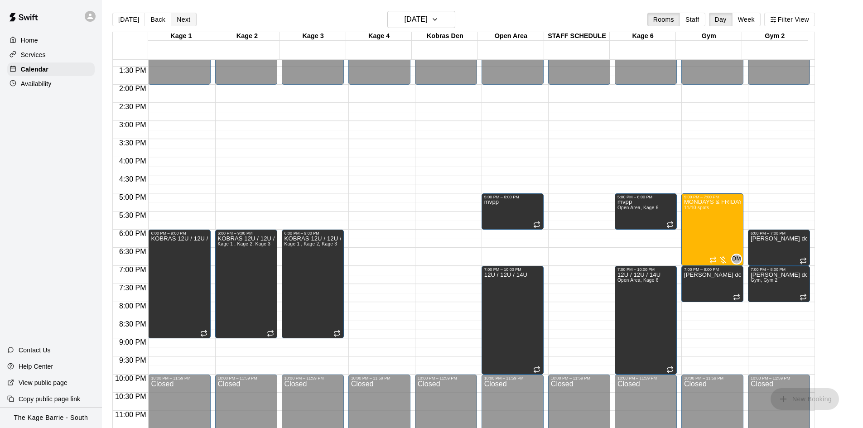
click at [180, 21] on button "Next" at bounding box center [183, 20] width 25 height 14
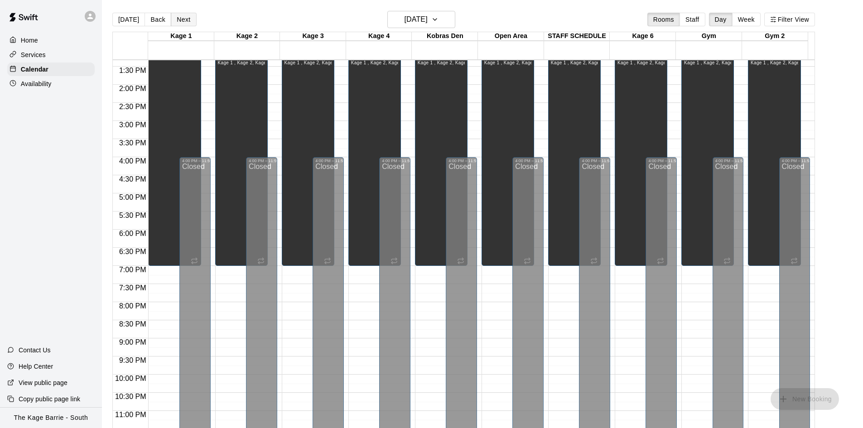
click at [180, 21] on button "Next" at bounding box center [183, 20] width 25 height 14
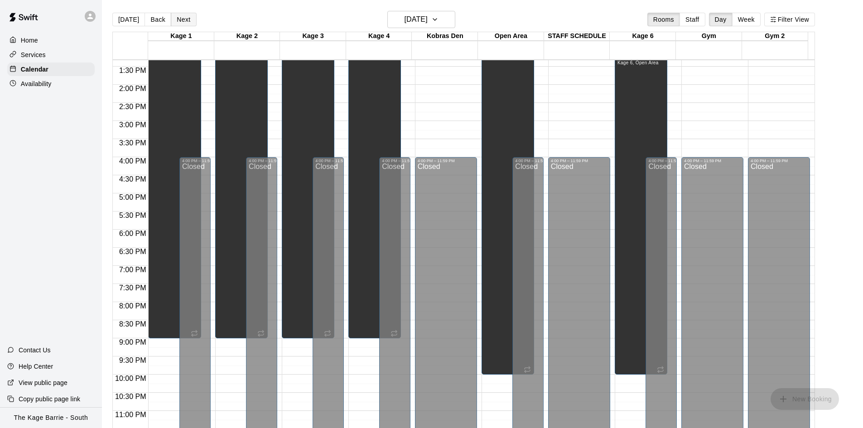
click at [180, 21] on button "Next" at bounding box center [183, 20] width 25 height 14
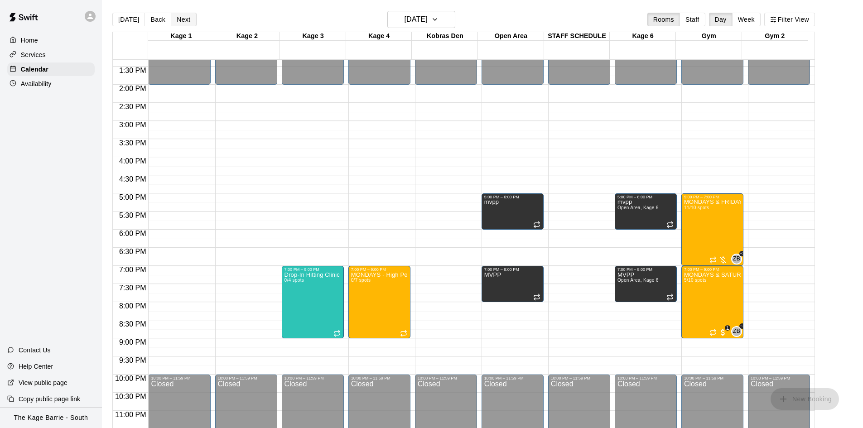
click at [180, 21] on button "Next" at bounding box center [183, 20] width 25 height 14
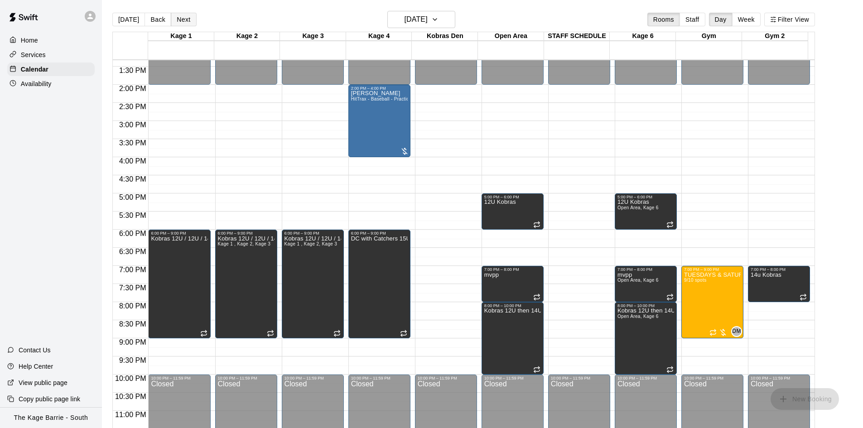
click at [180, 21] on button "Next" at bounding box center [183, 20] width 25 height 14
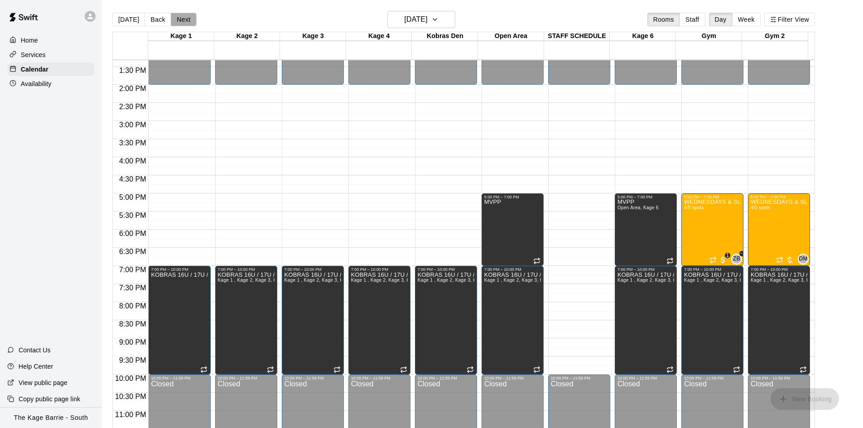
click at [180, 21] on button "Next" at bounding box center [183, 20] width 25 height 14
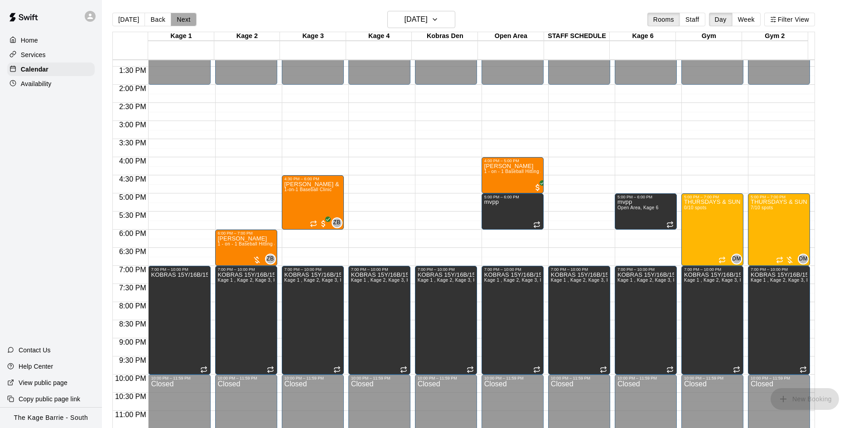
click at [180, 21] on button "Next" at bounding box center [183, 20] width 25 height 14
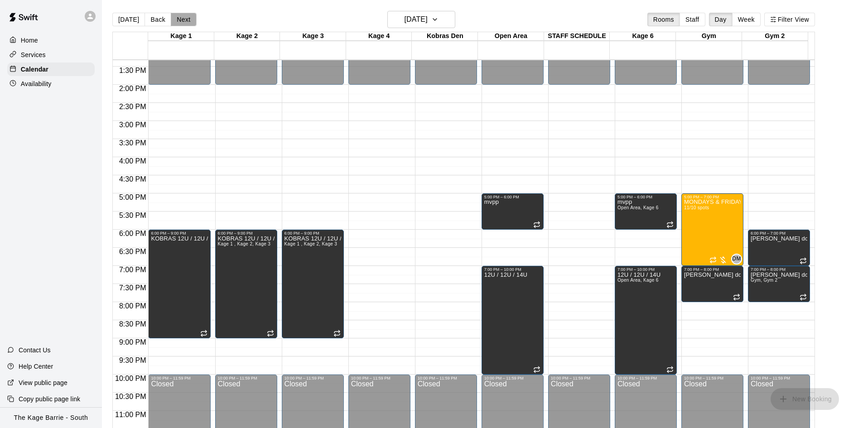
click at [180, 21] on button "Next" at bounding box center [183, 20] width 25 height 14
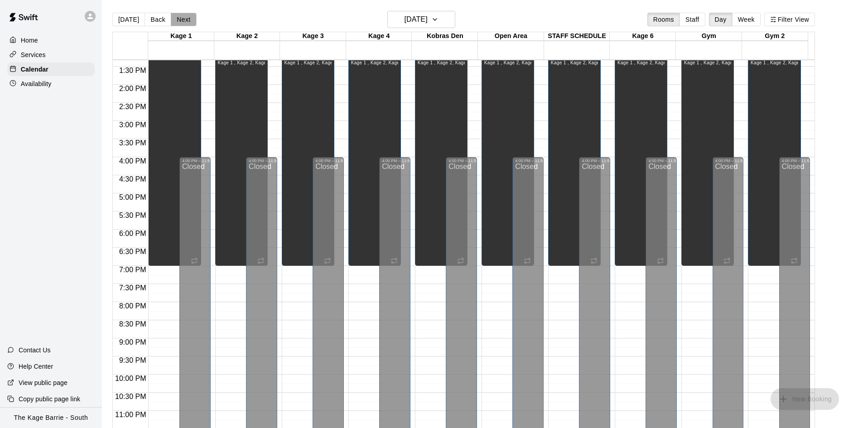
click at [180, 21] on button "Next" at bounding box center [183, 20] width 25 height 14
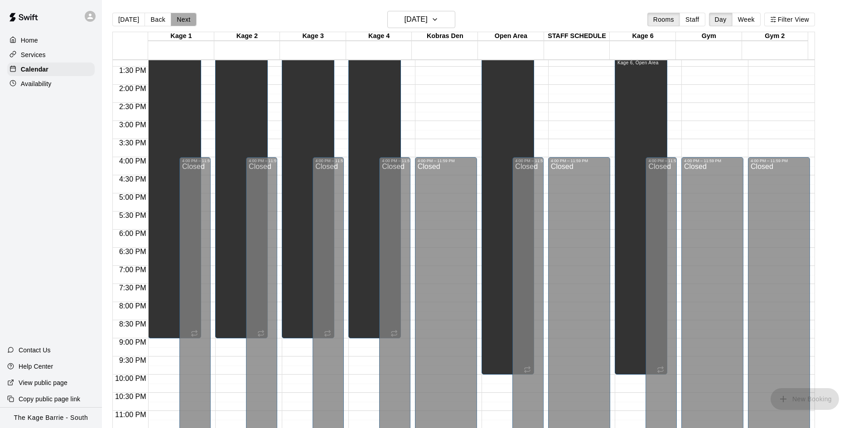
click at [180, 21] on button "Next" at bounding box center [183, 20] width 25 height 14
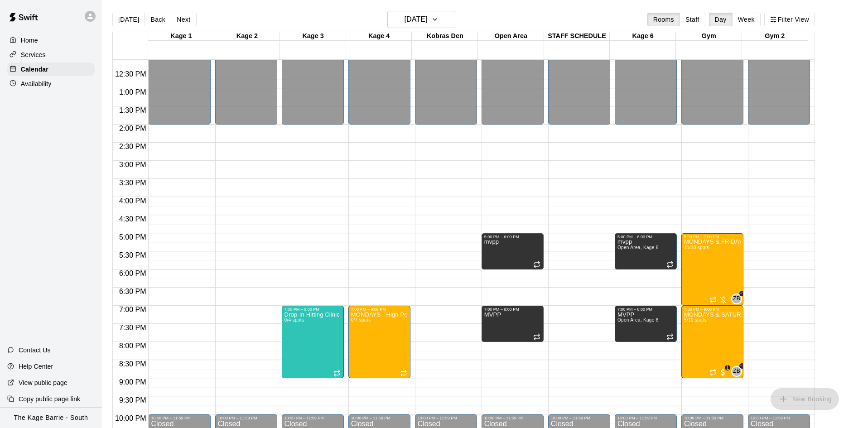
scroll to position [347, 0]
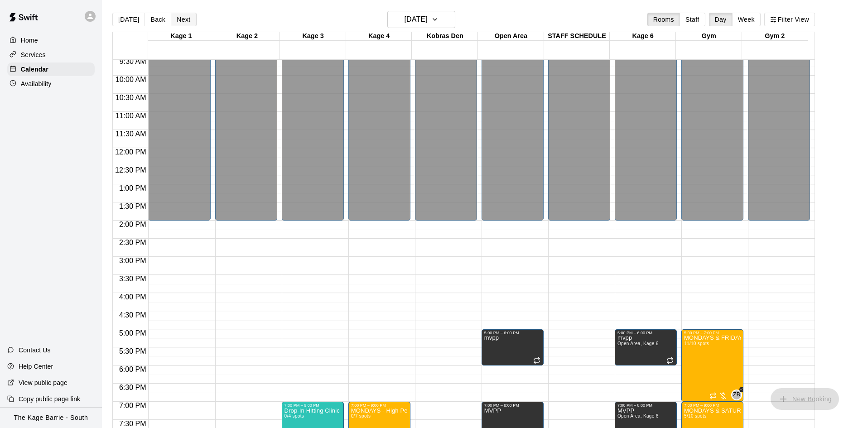
click at [183, 18] on button "Next" at bounding box center [183, 20] width 25 height 14
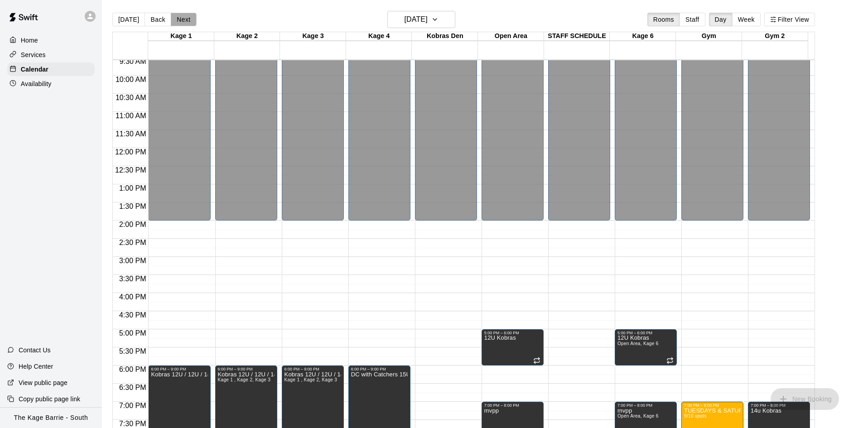
click at [183, 18] on button "Next" at bounding box center [183, 20] width 25 height 14
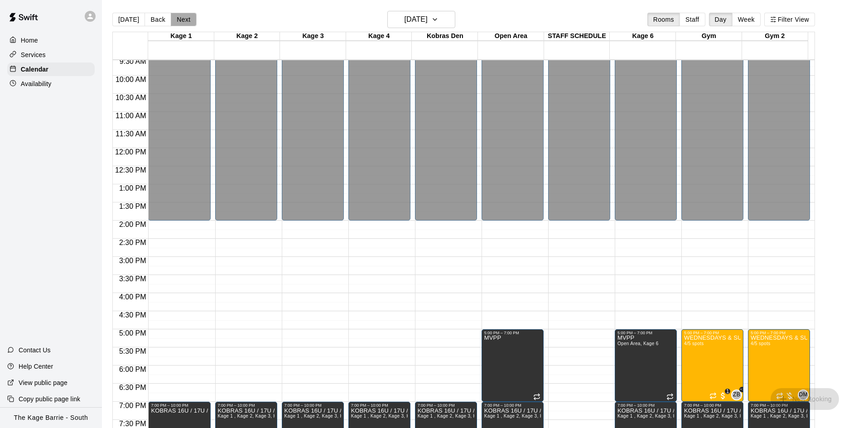
click at [183, 18] on button "Next" at bounding box center [183, 20] width 25 height 14
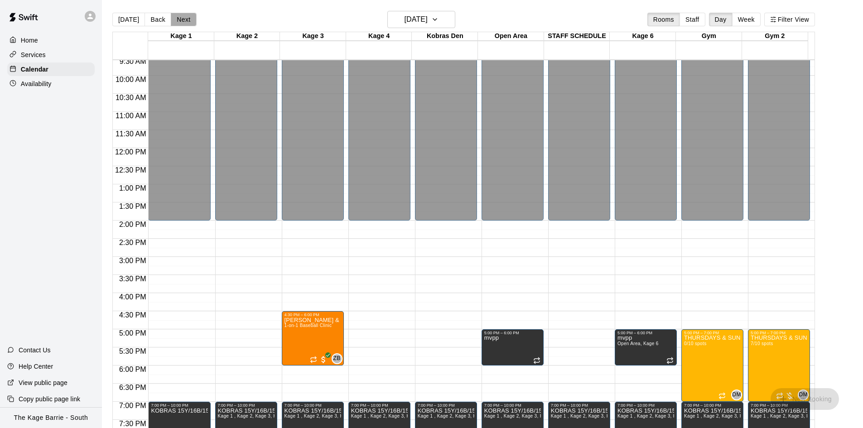
click at [186, 20] on button "Next" at bounding box center [183, 20] width 25 height 14
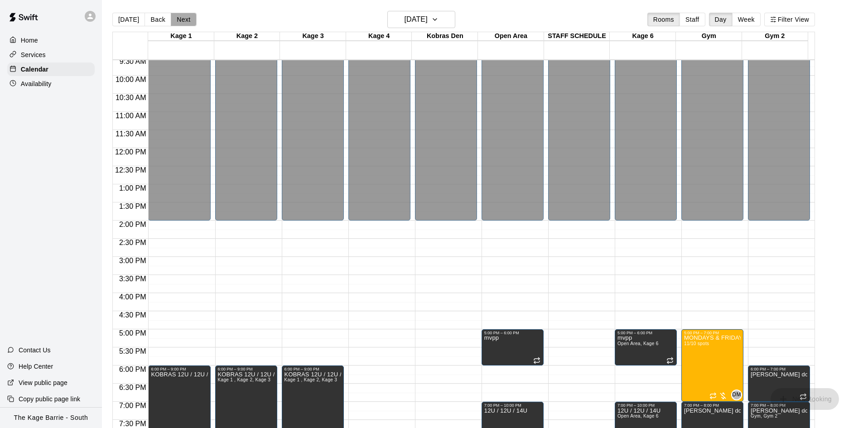
click at [183, 20] on button "Next" at bounding box center [183, 20] width 25 height 14
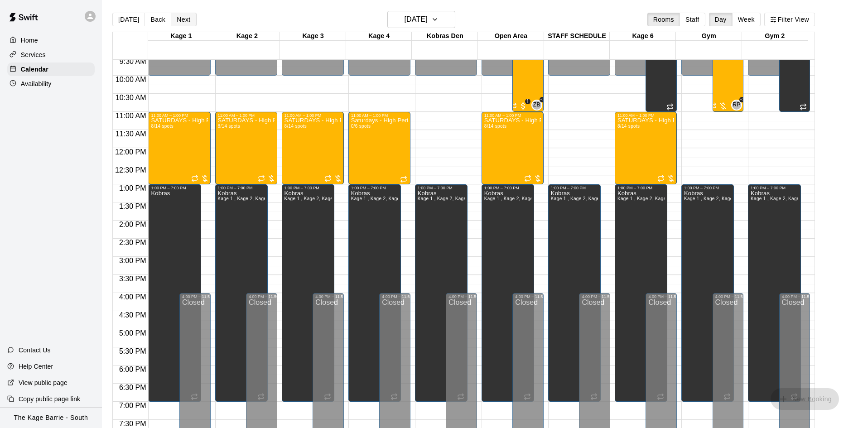
click at [183, 20] on button "Next" at bounding box center [183, 20] width 25 height 14
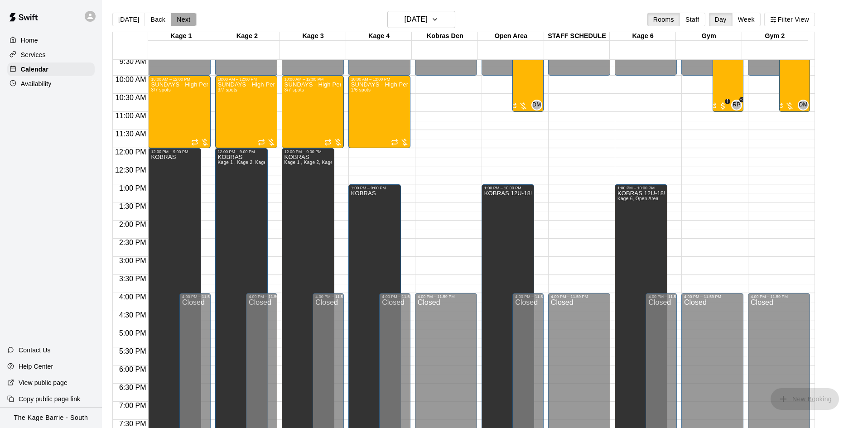
click at [183, 20] on button "Next" at bounding box center [183, 20] width 25 height 14
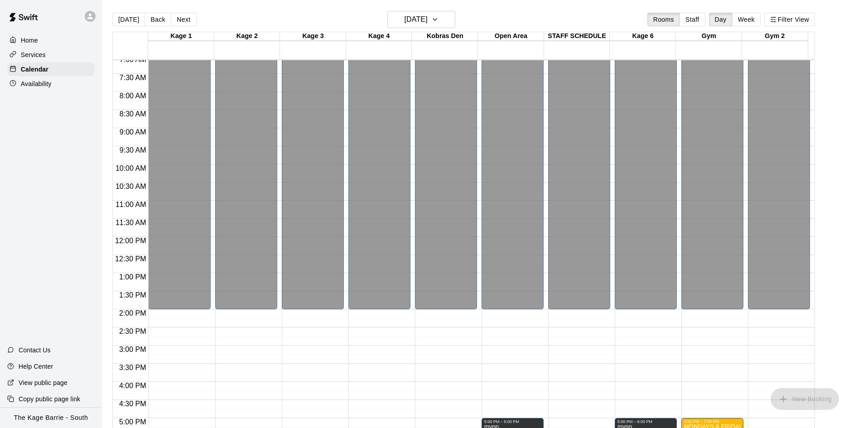
scroll to position [211, 0]
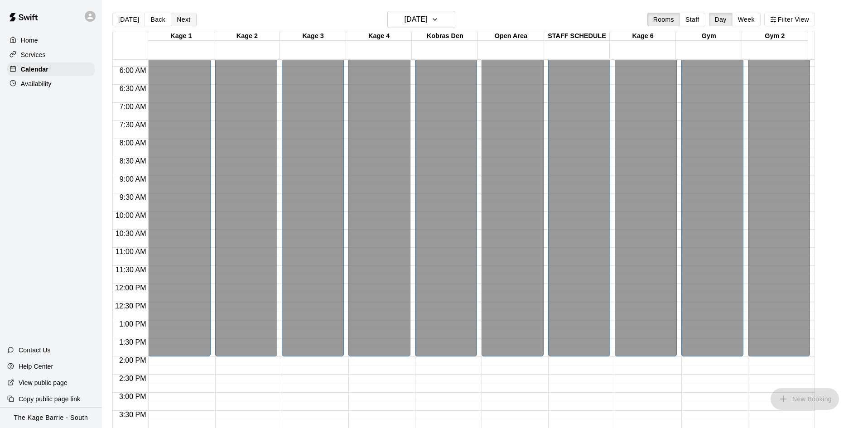
click at [186, 22] on button "Next" at bounding box center [183, 20] width 25 height 14
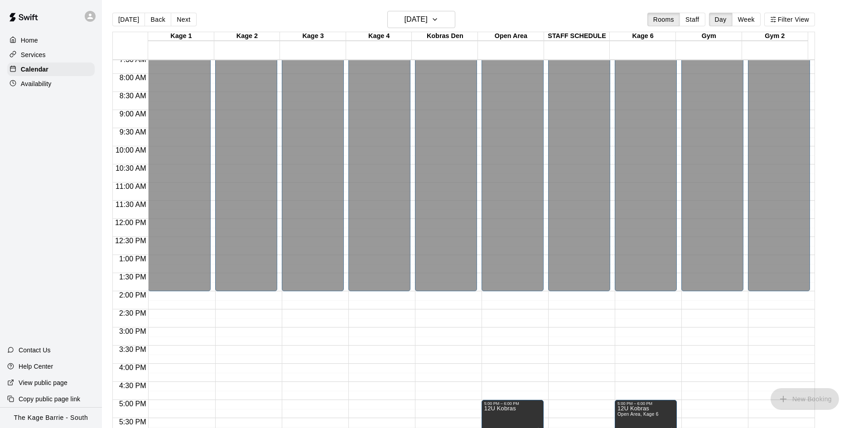
scroll to position [347, 0]
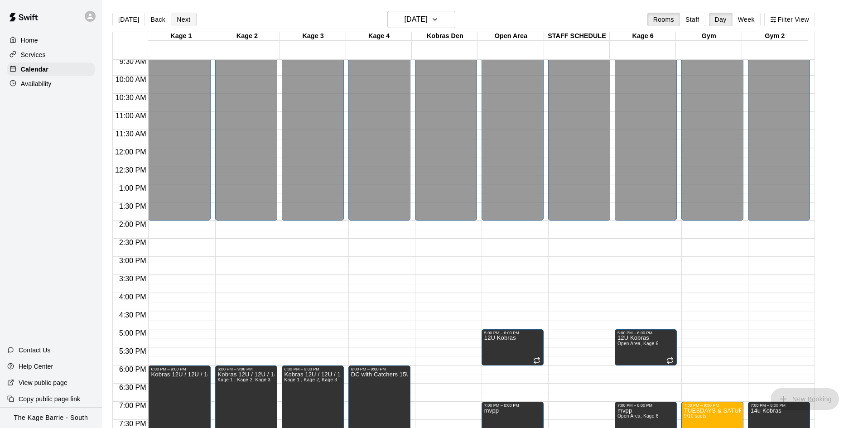
click at [184, 20] on button "Next" at bounding box center [183, 20] width 25 height 14
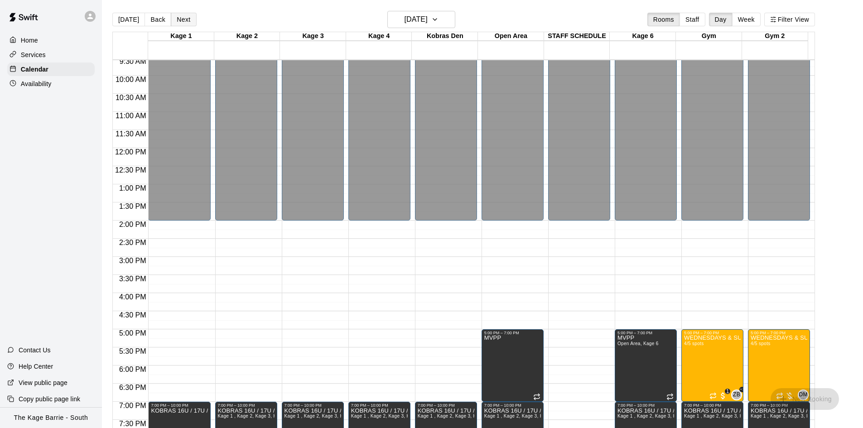
click at [184, 20] on button "Next" at bounding box center [183, 20] width 25 height 14
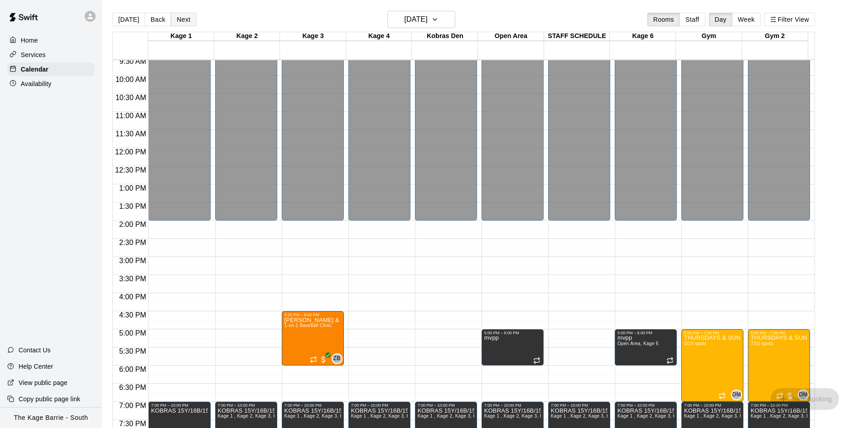
click at [184, 20] on button "Next" at bounding box center [183, 20] width 25 height 14
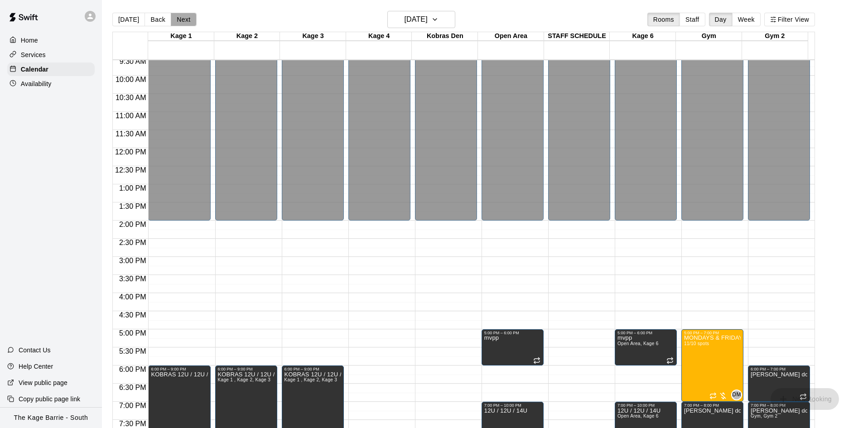
click at [184, 20] on button "Next" at bounding box center [183, 20] width 25 height 14
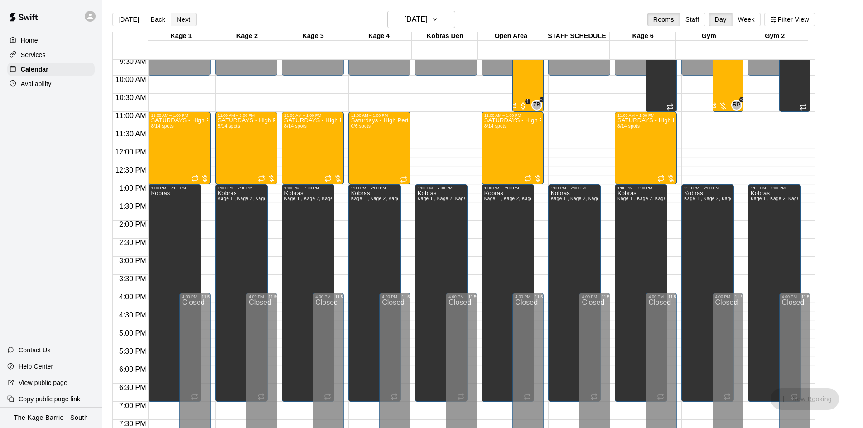
click at [184, 20] on button "Next" at bounding box center [183, 20] width 25 height 14
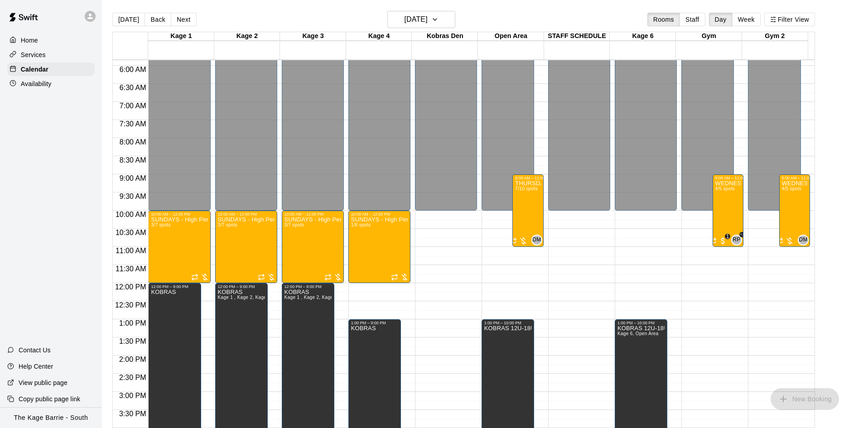
scroll to position [211, 0]
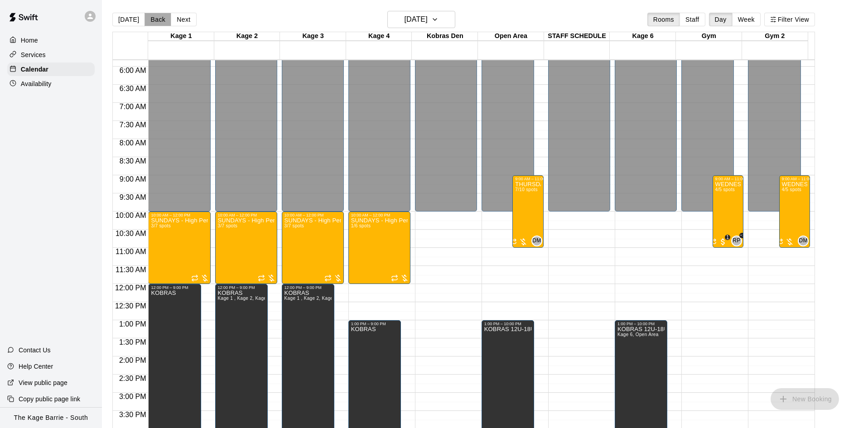
click at [155, 19] on button "Back" at bounding box center [158, 20] width 27 height 14
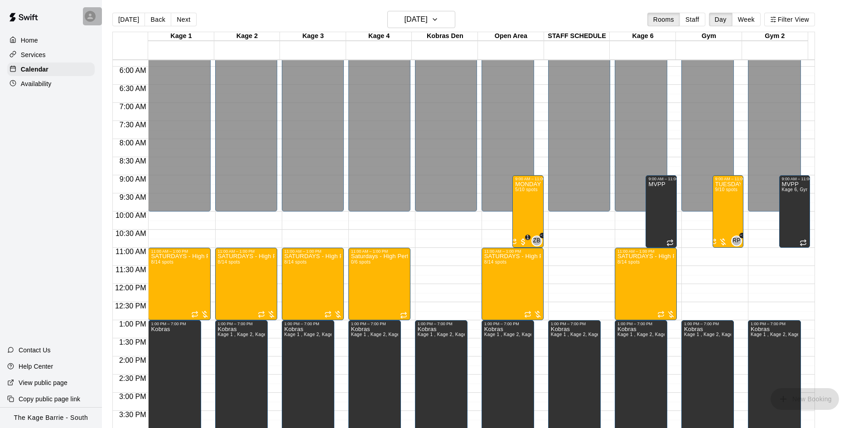
click at [92, 14] on icon at bounding box center [90, 16] width 8 height 8
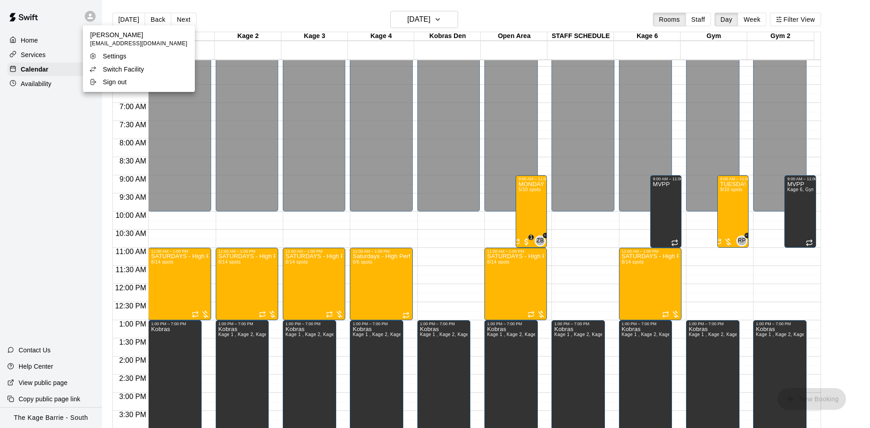
click at [122, 71] on p "Switch Facility" at bounding box center [123, 69] width 41 height 9
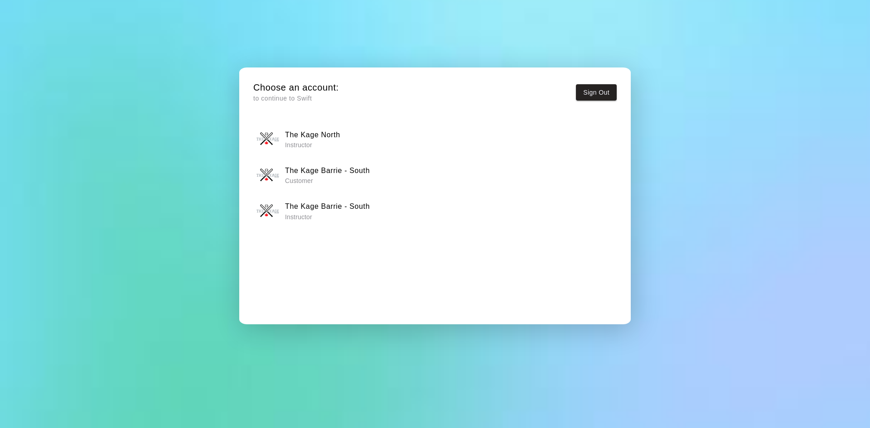
click at [340, 135] on div "The Kage North Instructor" at bounding box center [434, 139] width 357 height 23
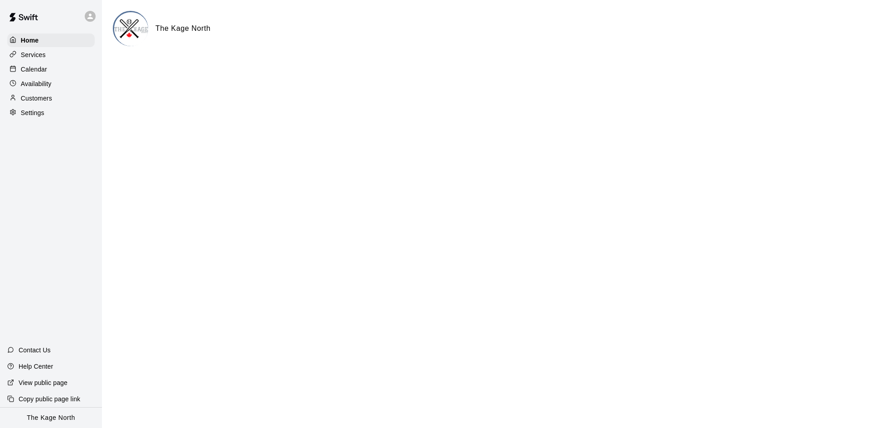
click at [63, 70] on div "Calendar" at bounding box center [50, 70] width 87 height 14
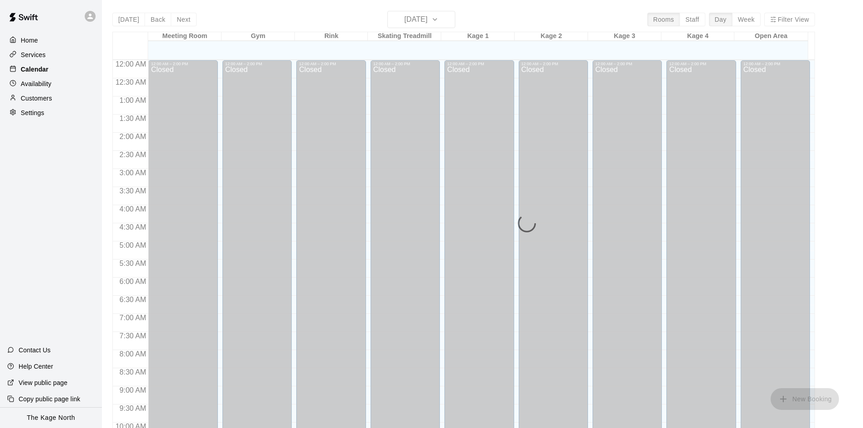
scroll to position [464, 0]
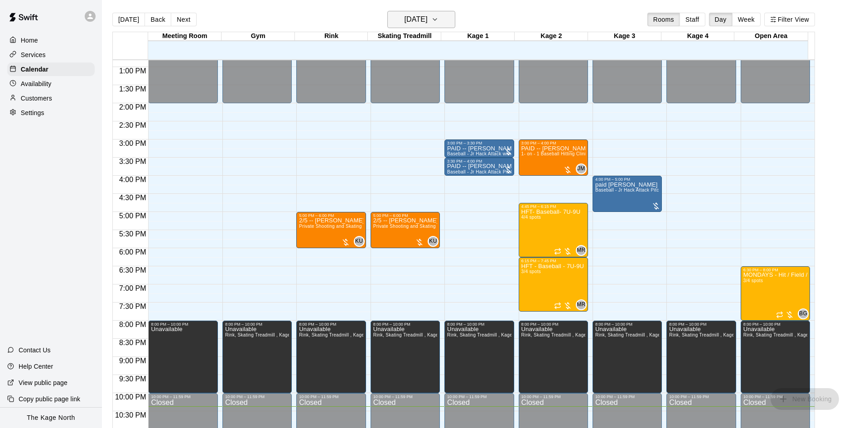
click at [439, 19] on icon "button" at bounding box center [434, 19] width 7 height 11
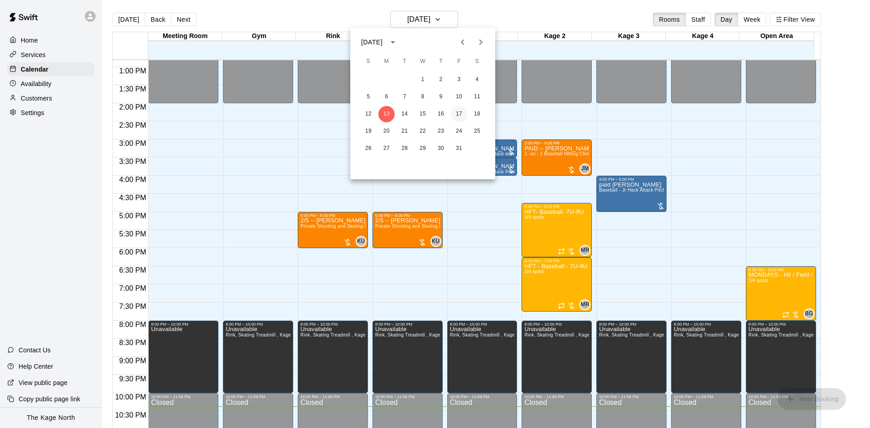
click at [462, 110] on button "17" at bounding box center [459, 114] width 16 height 16
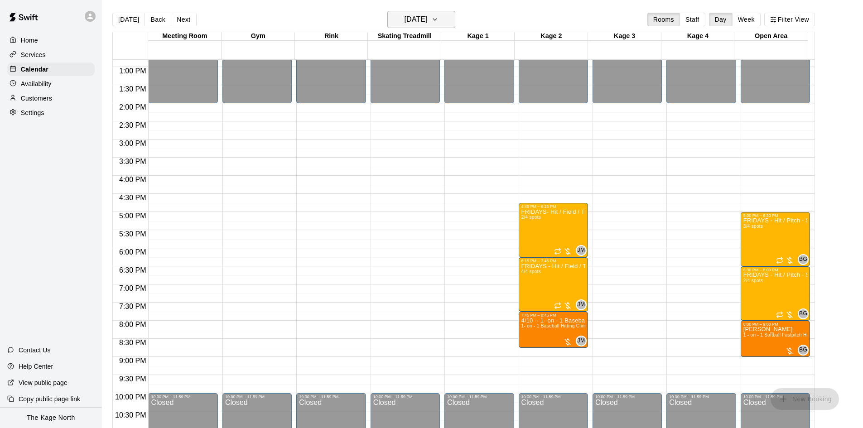
click at [408, 21] on h6 "[DATE]" at bounding box center [416, 19] width 23 height 13
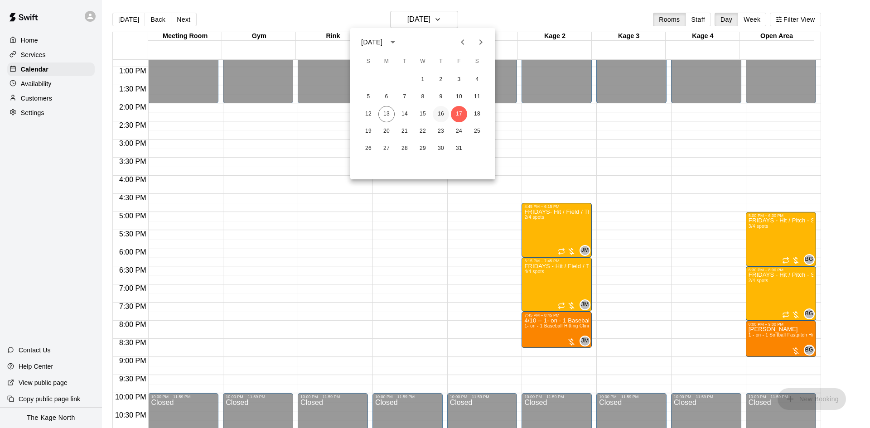
click at [442, 114] on button "16" at bounding box center [441, 114] width 16 height 16
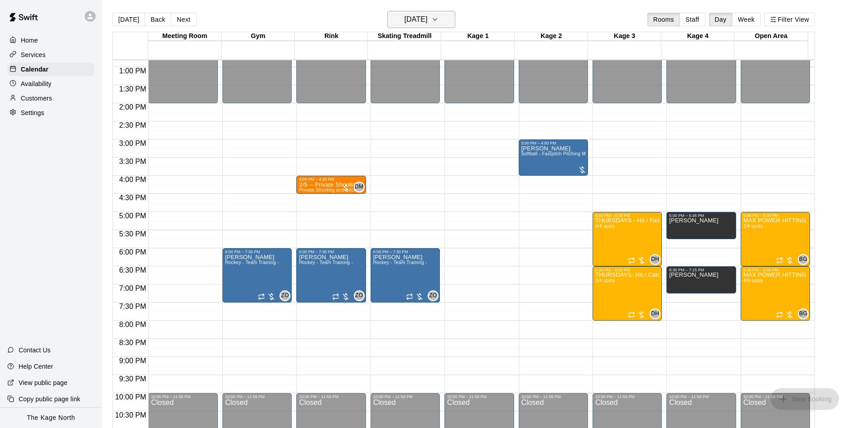
click at [439, 22] on icon "button" at bounding box center [434, 19] width 7 height 11
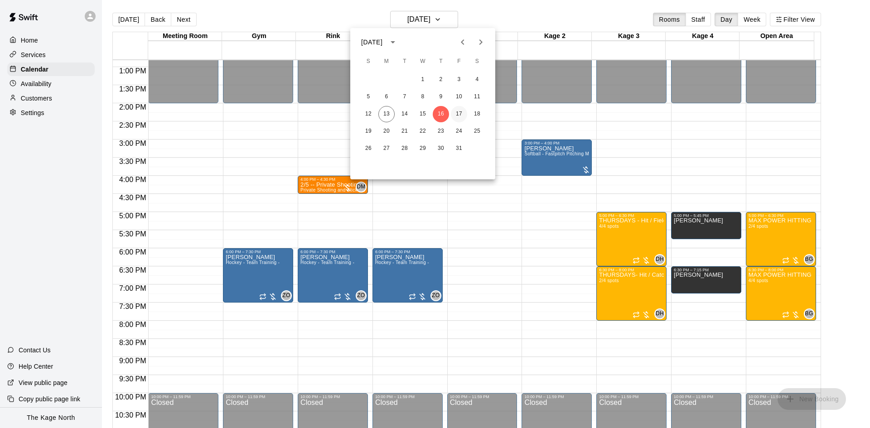
click at [458, 113] on button "17" at bounding box center [459, 114] width 16 height 16
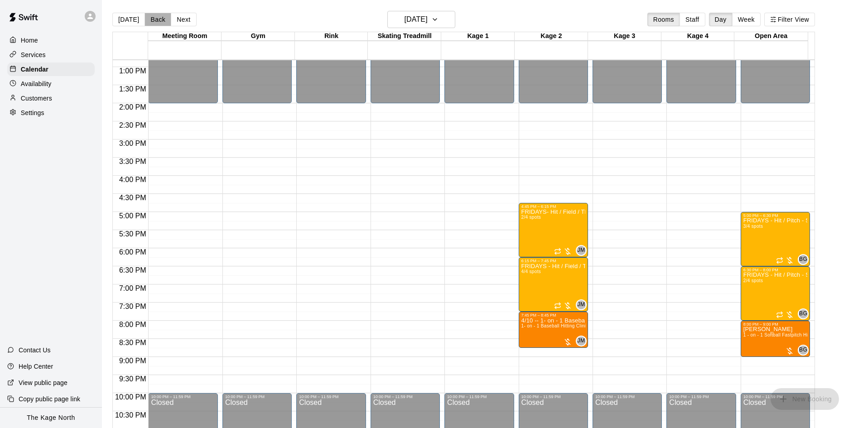
click at [155, 18] on button "Back" at bounding box center [158, 20] width 27 height 14
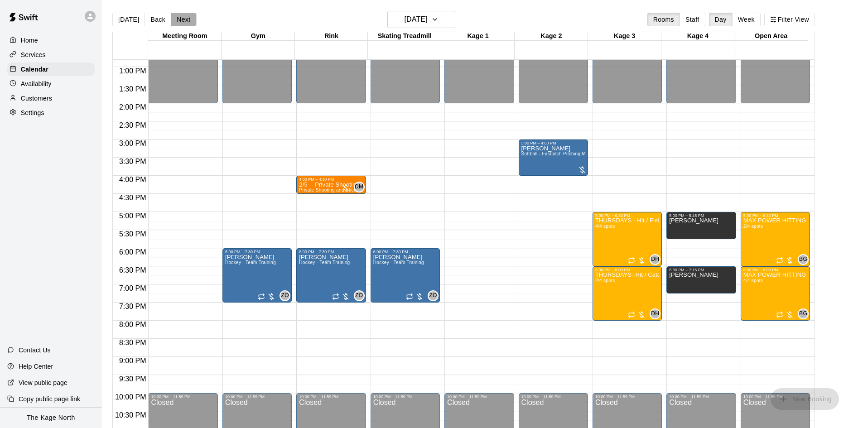
click at [175, 20] on button "Next" at bounding box center [183, 20] width 25 height 14
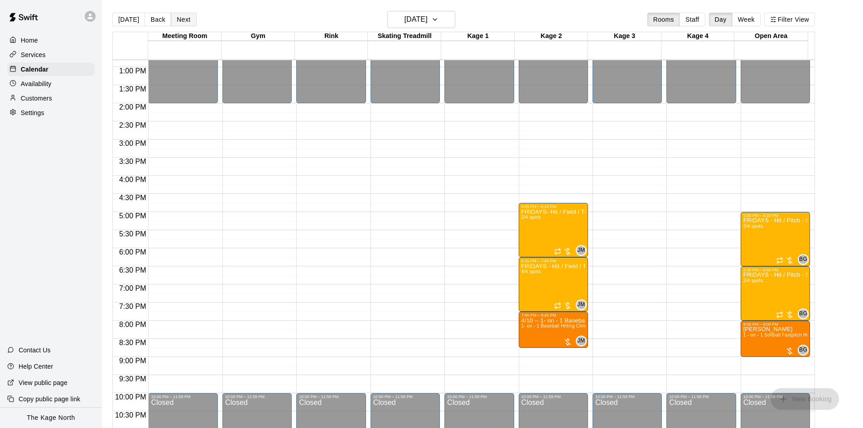
click at [175, 20] on button "Next" at bounding box center [183, 20] width 25 height 14
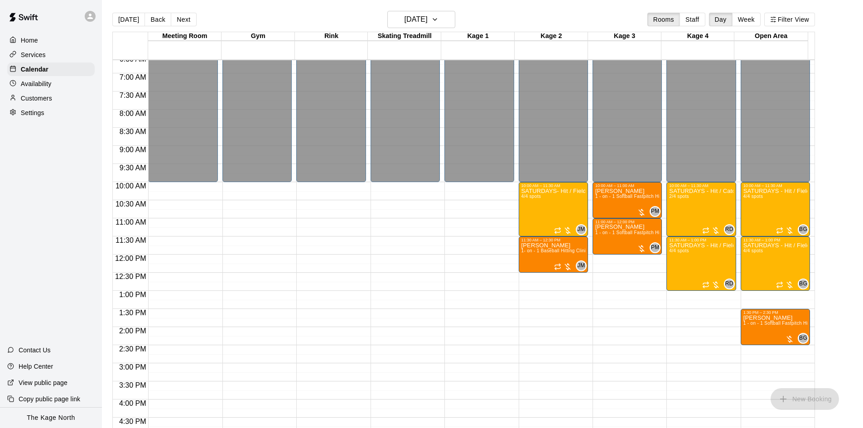
scroll to position [238, 0]
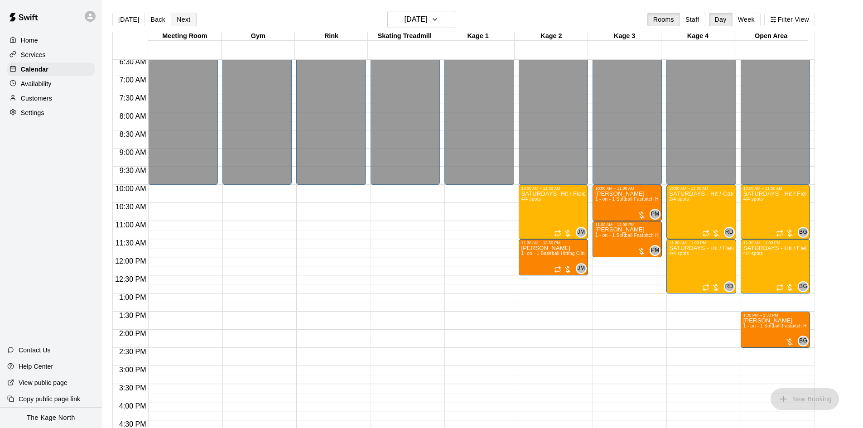
click at [186, 19] on button "Next" at bounding box center [183, 20] width 25 height 14
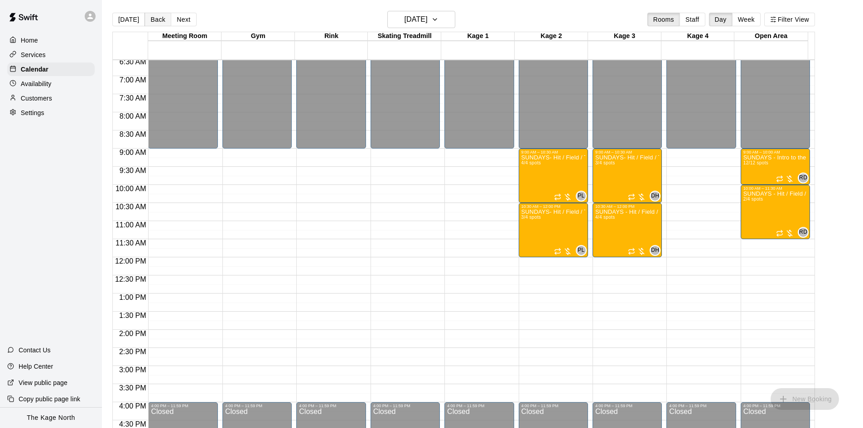
click at [160, 18] on button "Back" at bounding box center [158, 20] width 27 height 14
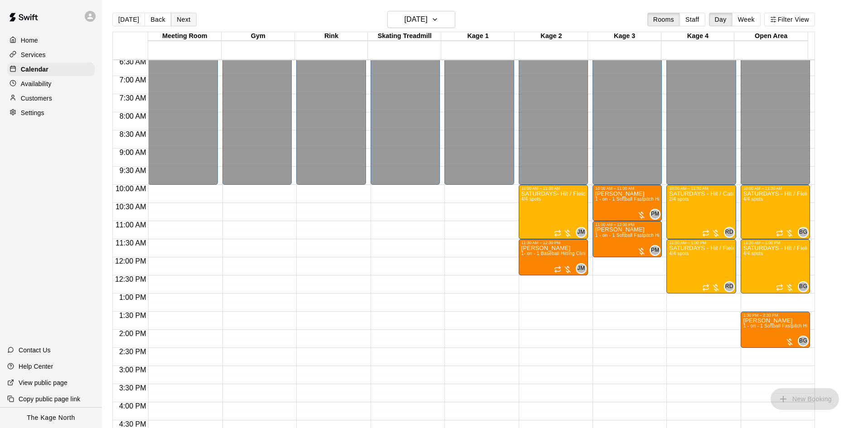
click at [184, 17] on button "Next" at bounding box center [183, 20] width 25 height 14
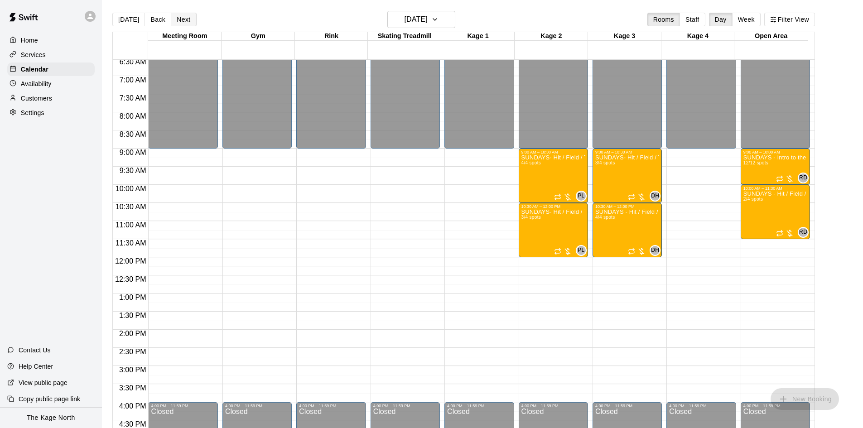
click at [179, 21] on button "Next" at bounding box center [183, 20] width 25 height 14
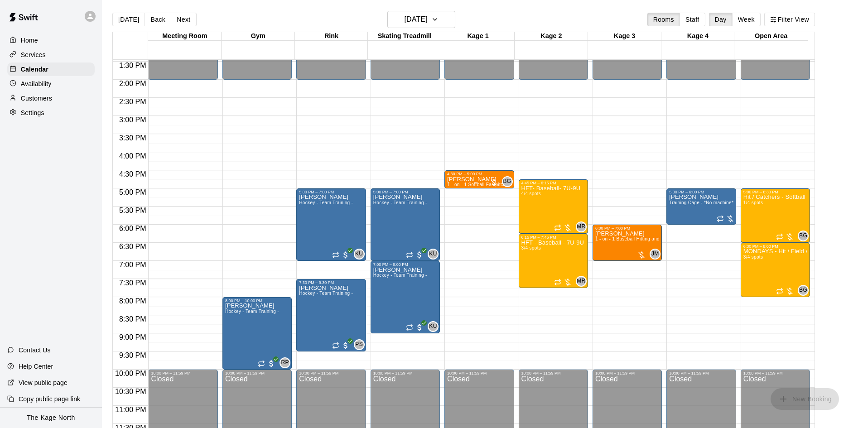
scroll to position [493, 0]
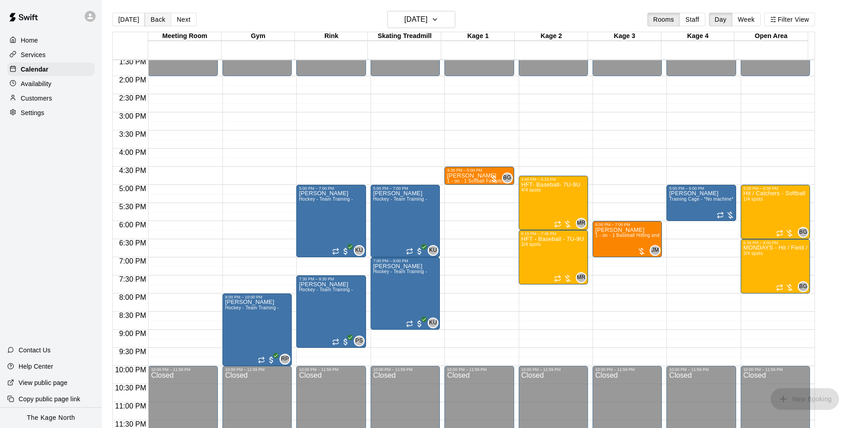
click at [156, 19] on button "Back" at bounding box center [158, 20] width 27 height 14
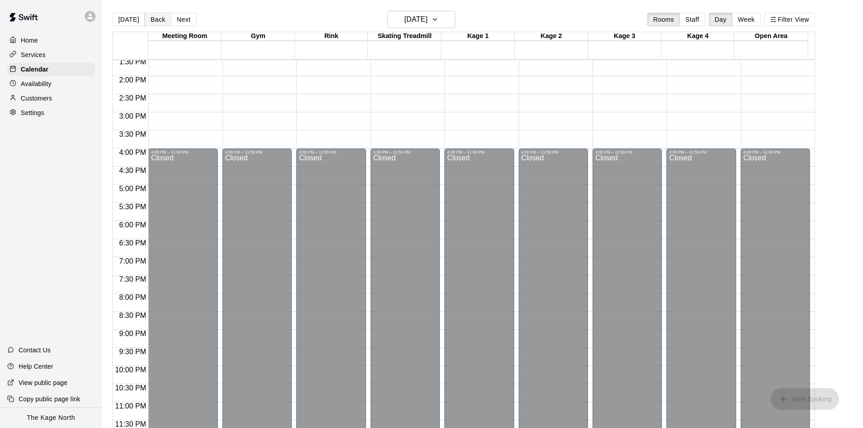
click at [156, 20] on button "Back" at bounding box center [158, 20] width 27 height 14
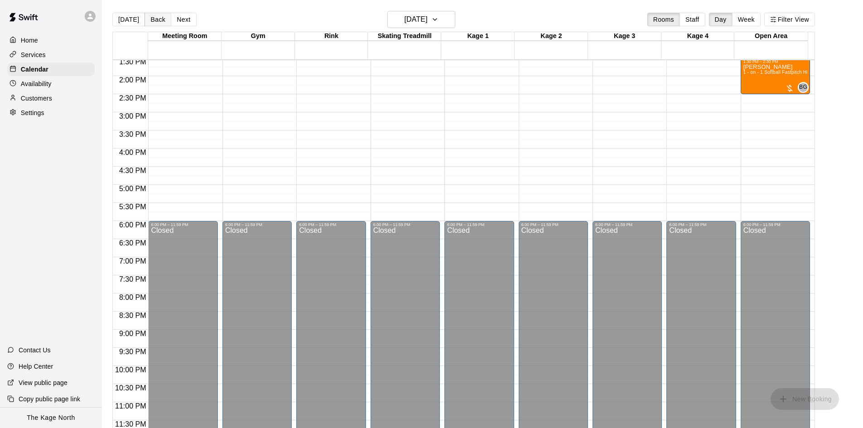
click at [156, 20] on button "Back" at bounding box center [158, 20] width 27 height 14
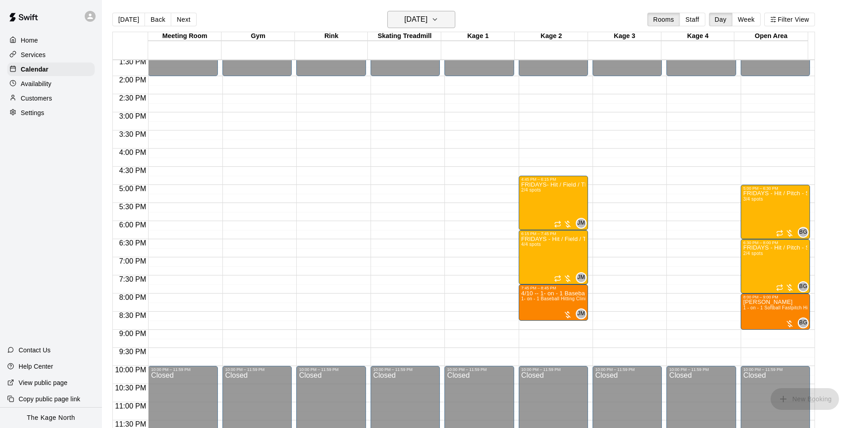
click at [428, 18] on h6 "[DATE]" at bounding box center [416, 19] width 23 height 13
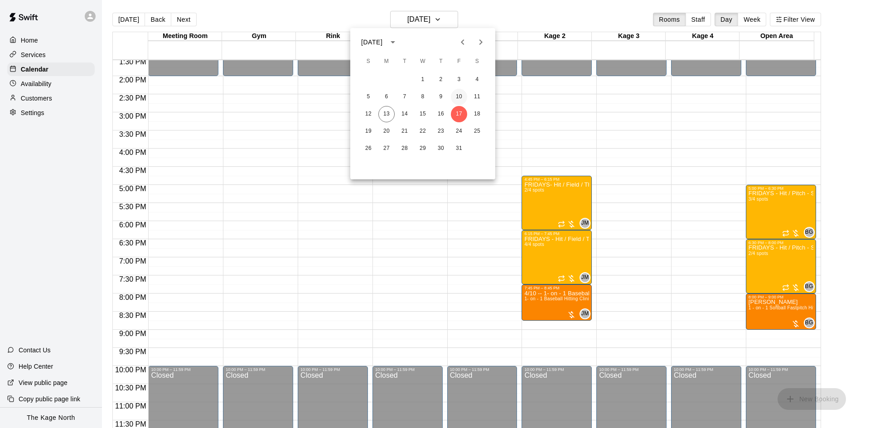
click at [459, 98] on button "10" at bounding box center [459, 97] width 16 height 16
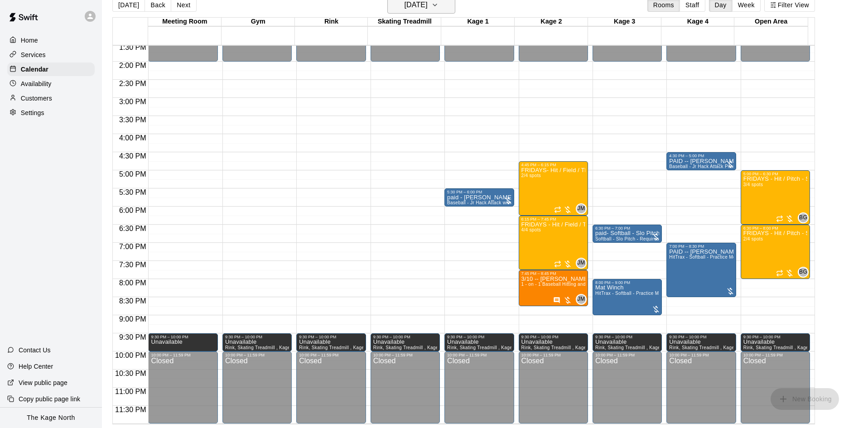
click at [439, 5] on icon "button" at bounding box center [434, 5] width 7 height 11
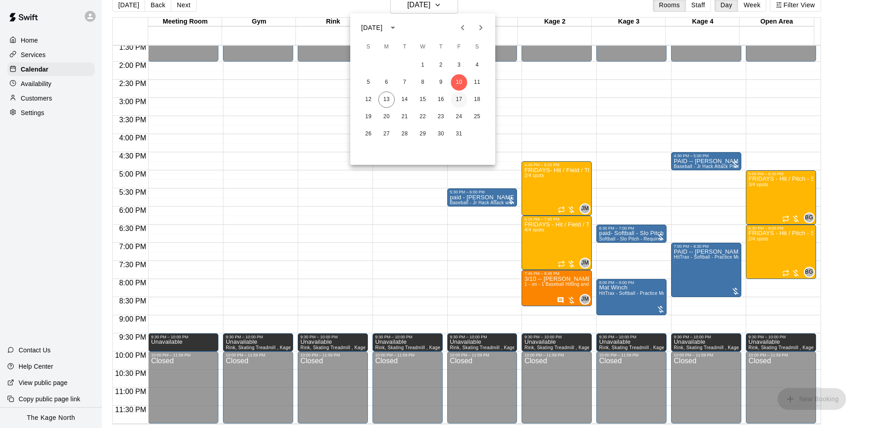
click at [458, 98] on button "17" at bounding box center [459, 100] width 16 height 16
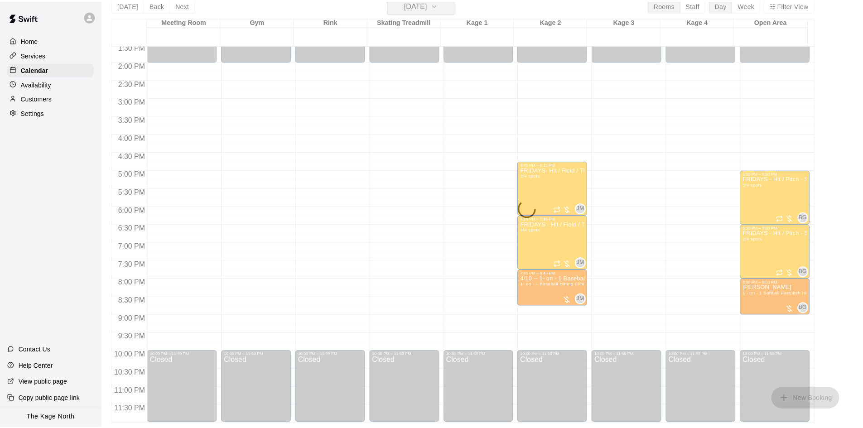
scroll to position [11, 0]
